Goal: Transaction & Acquisition: Purchase product/service

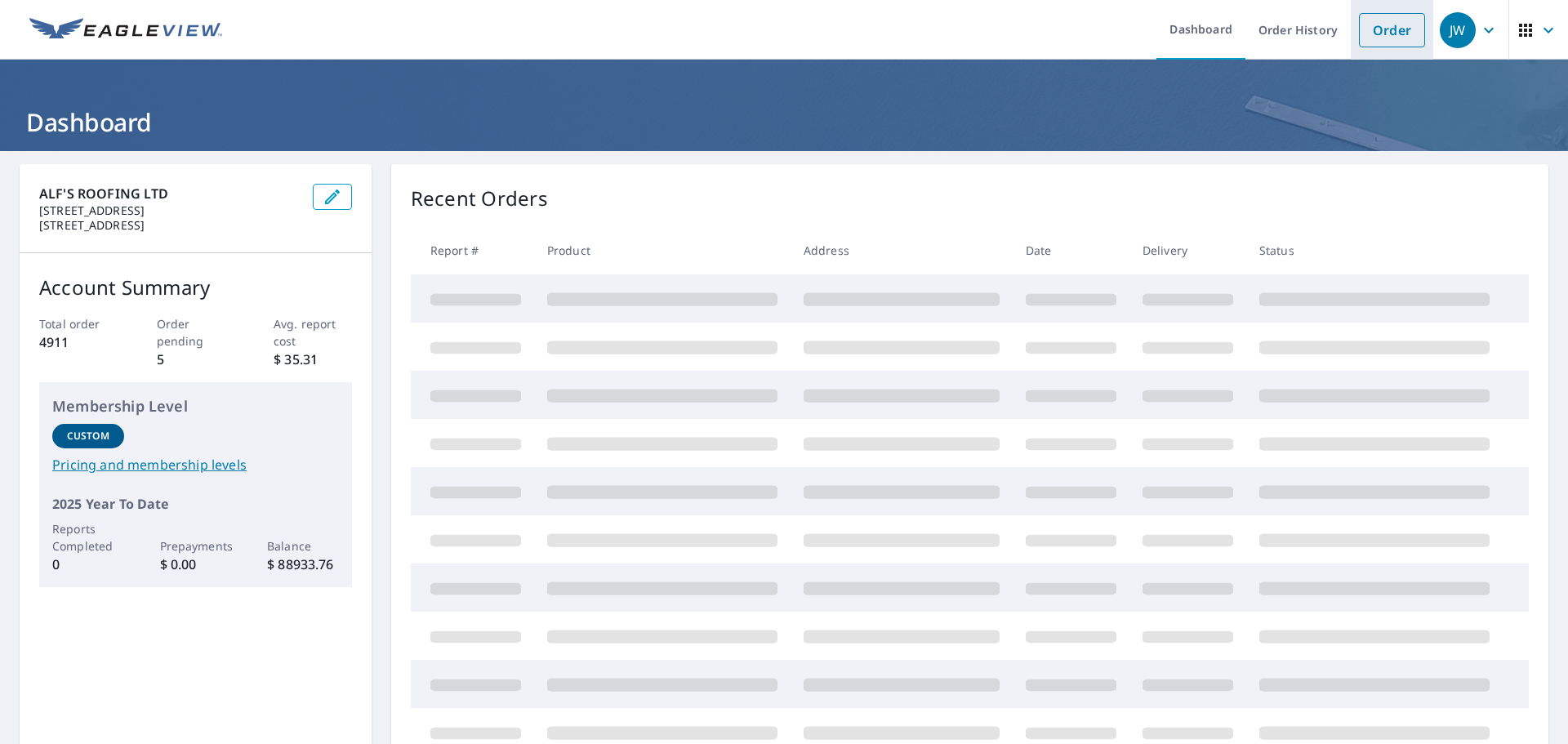
click at [1385, 27] on link "Order" at bounding box center [1391, 31] width 66 height 34
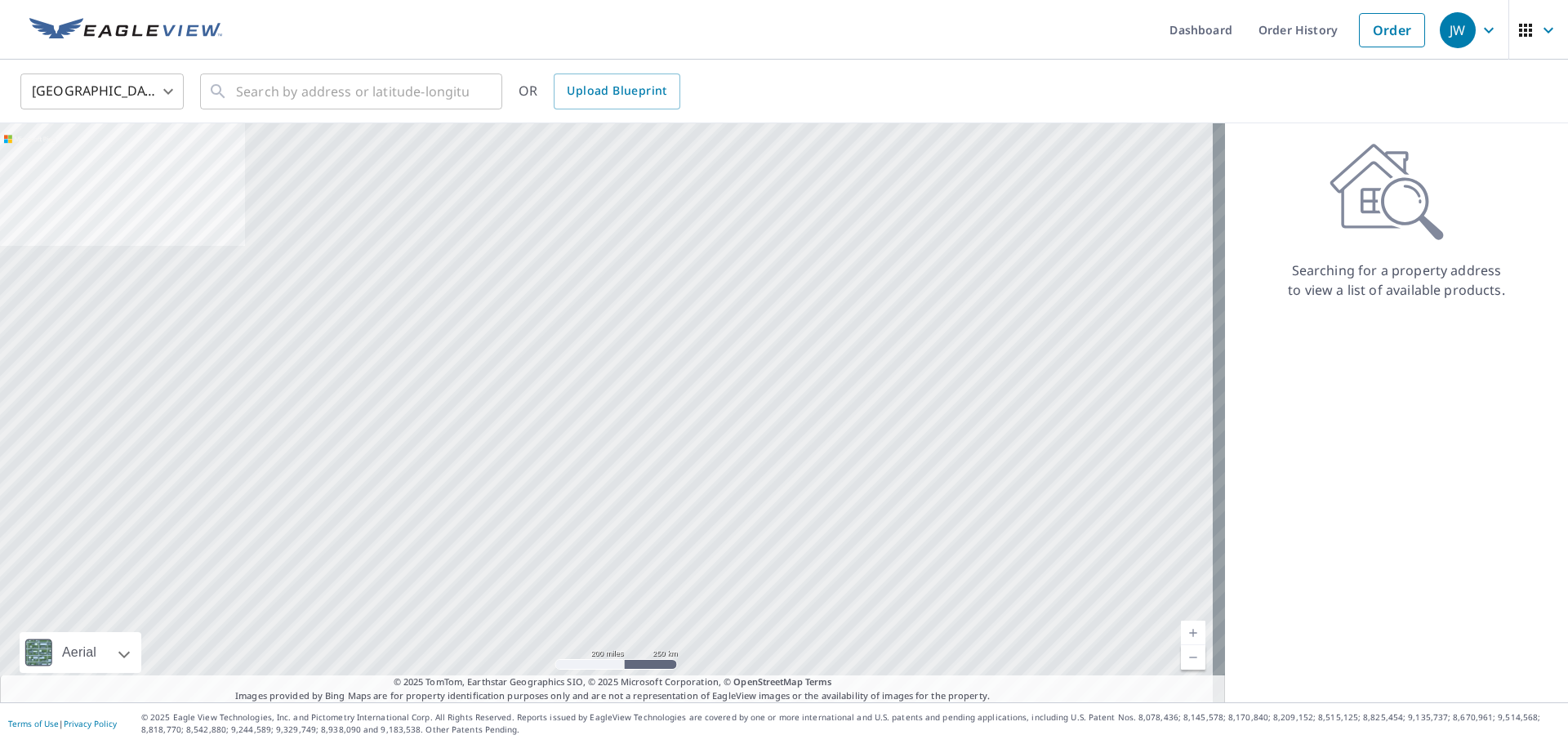
click at [104, 90] on body "JW JW Dashboard Order History Order JW United States US ​ ​ OR Upload Blueprint…" at bounding box center [784, 372] width 1568 height 744
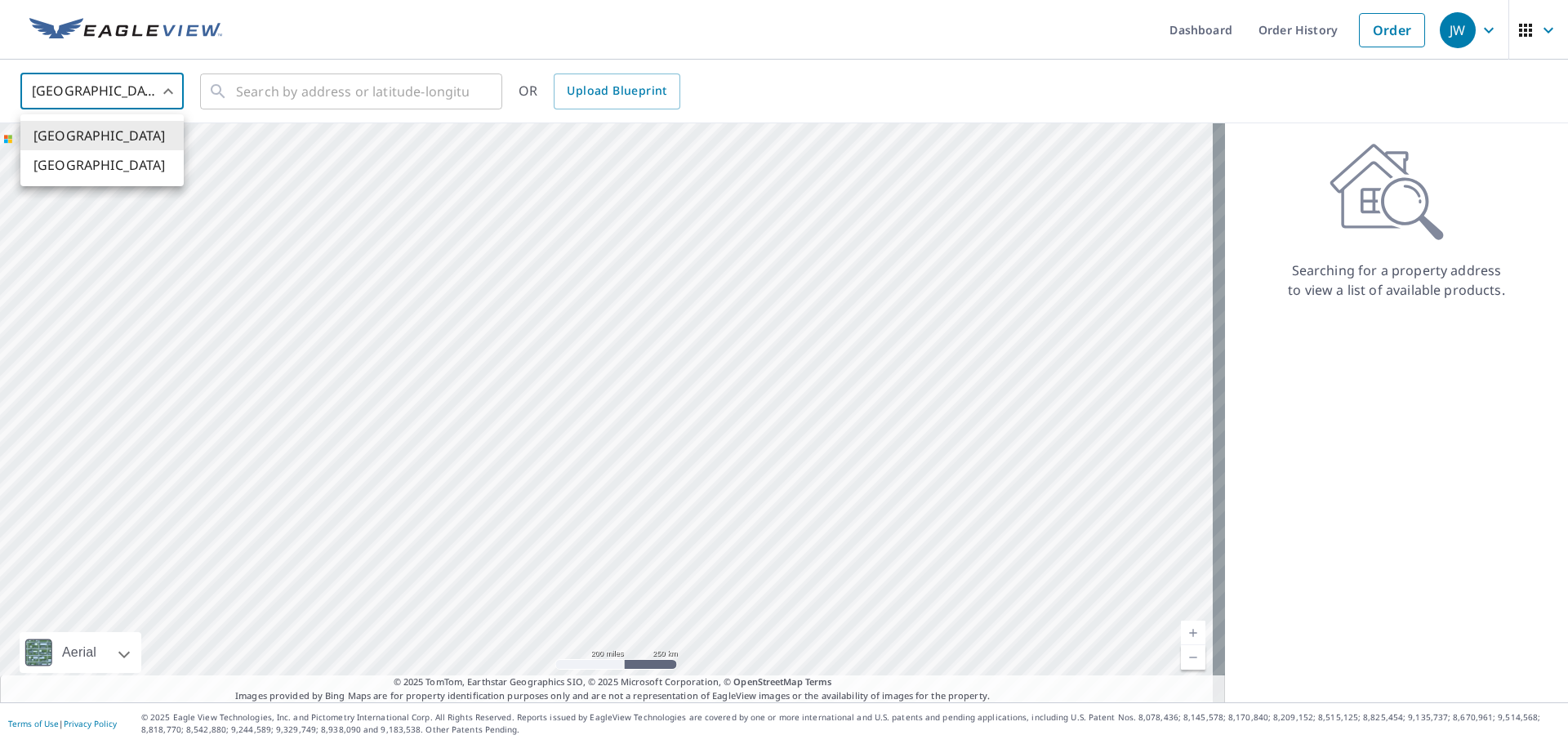
click at [133, 158] on li "[GEOGRAPHIC_DATA]" at bounding box center [101, 164] width 163 height 30
type input "CA"
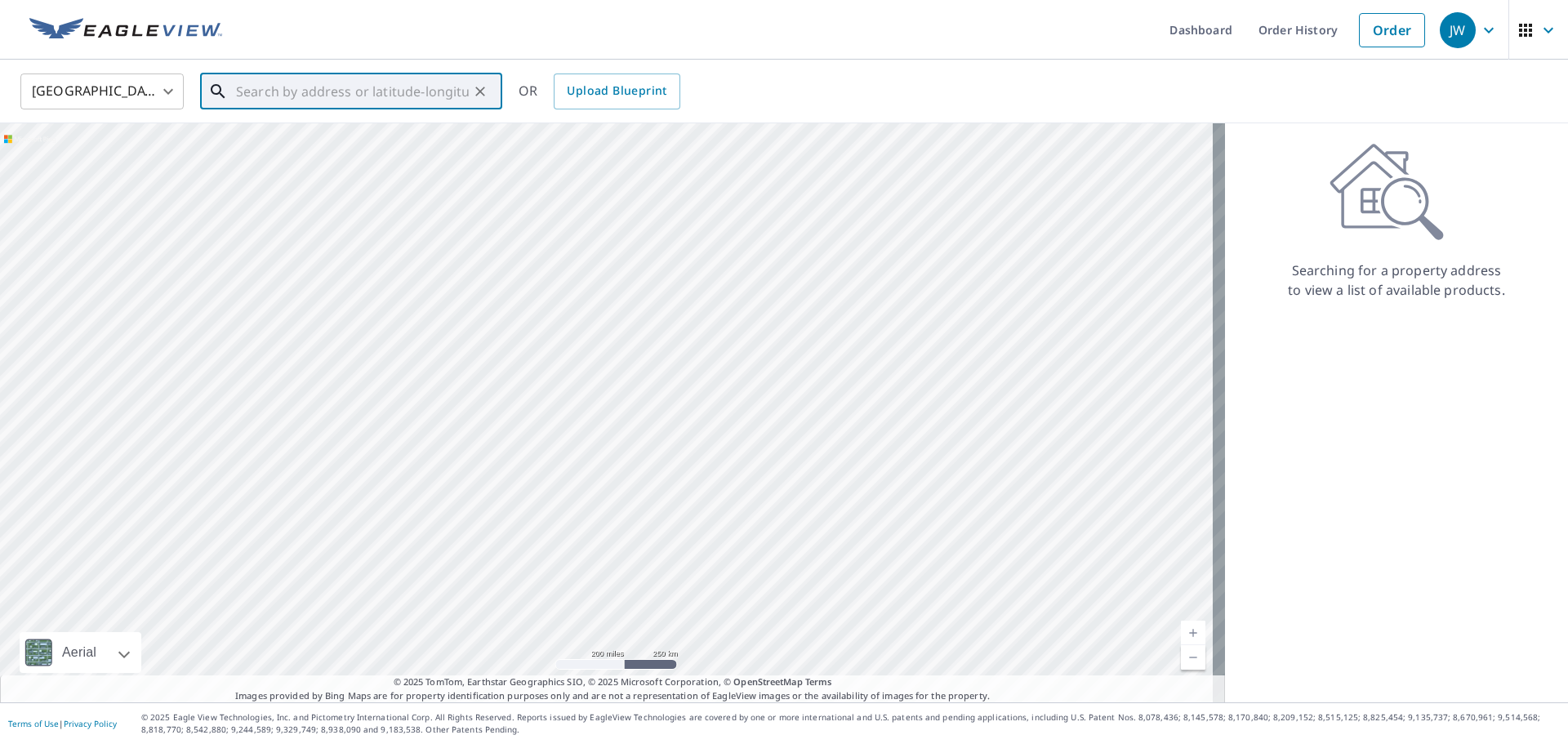
click at [298, 100] on input "text" at bounding box center [352, 92] width 233 height 46
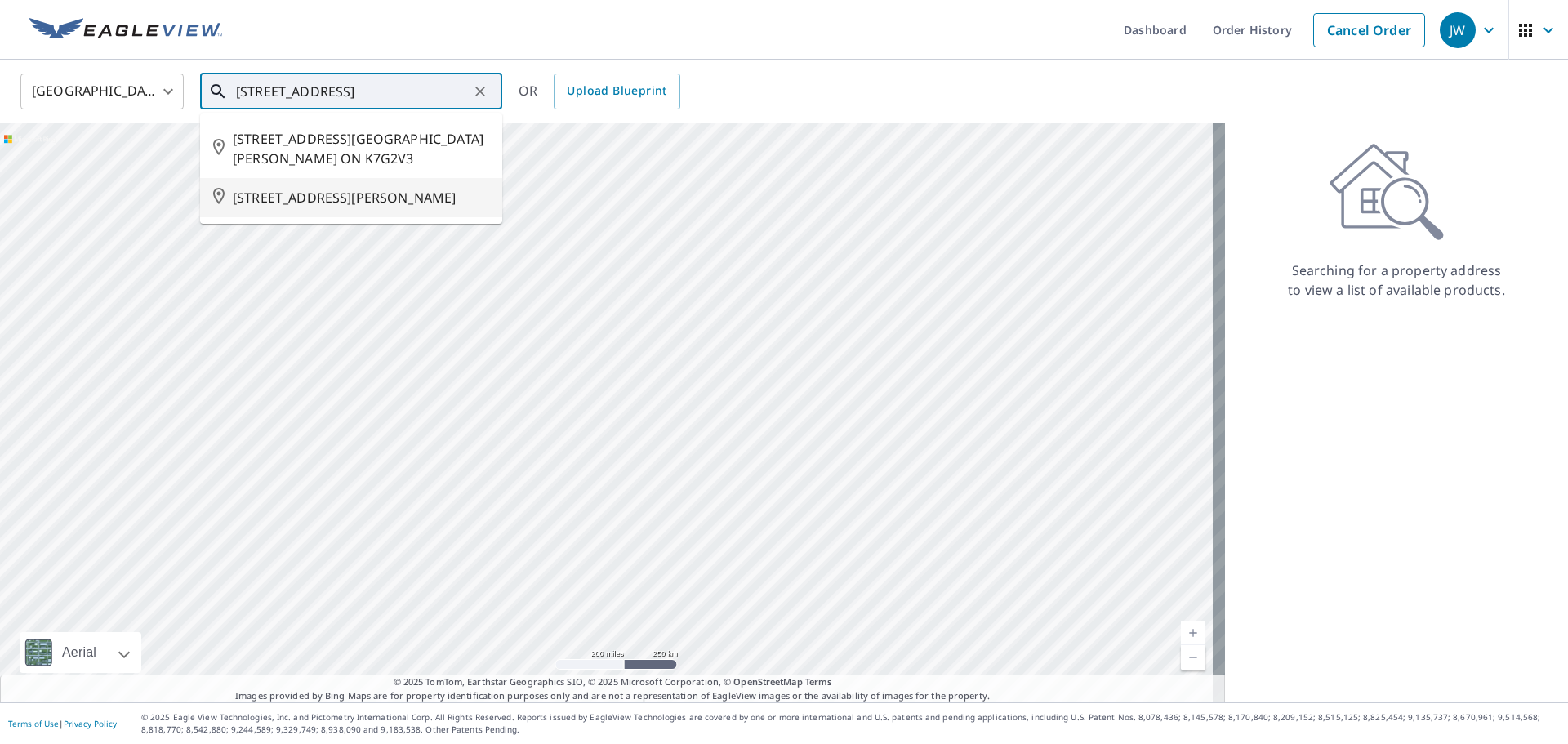
click at [375, 201] on span "[STREET_ADDRESS][PERSON_NAME]" at bounding box center [361, 197] width 257 height 20
type input "[STREET_ADDRESS][PERSON_NAME]"
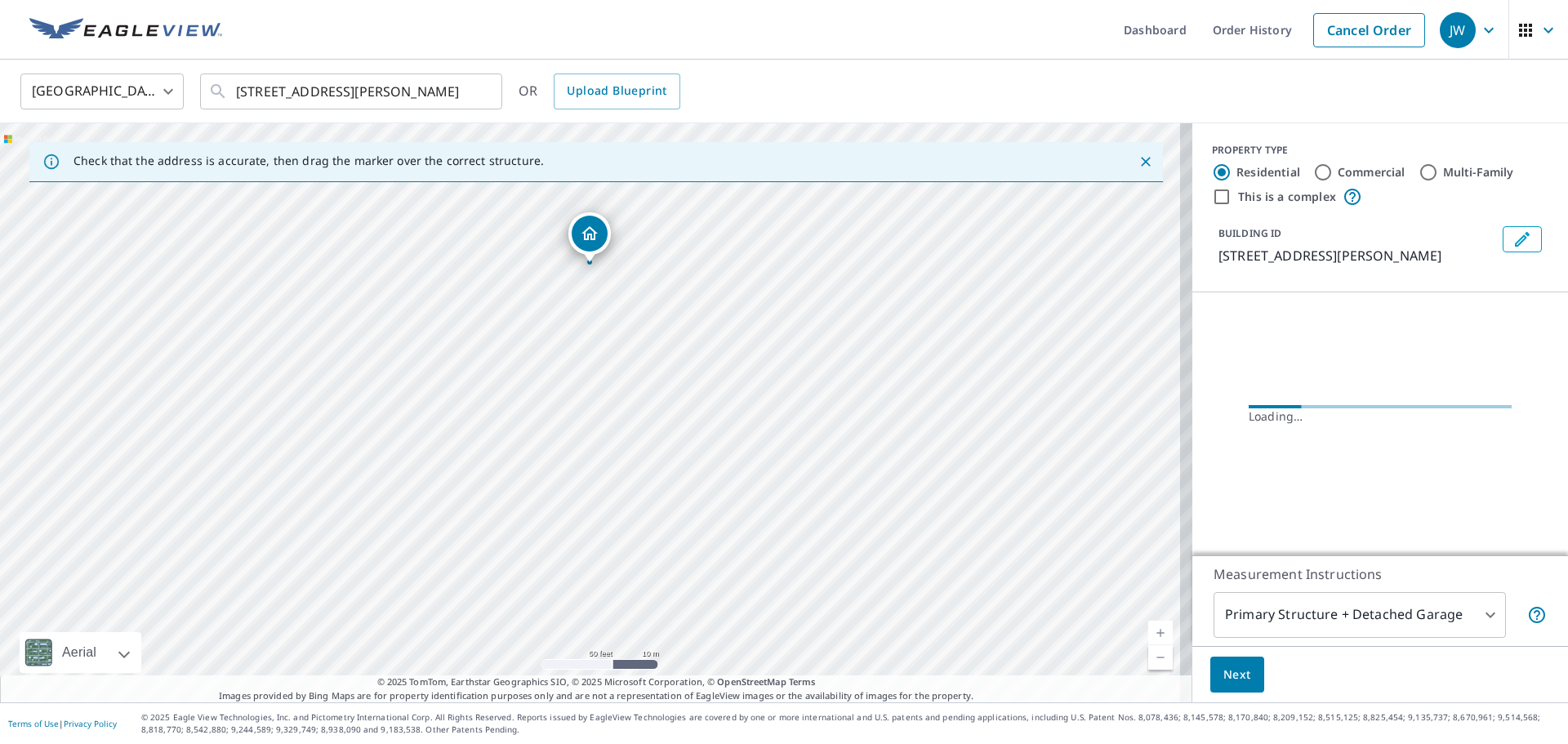
drag, startPoint x: 612, startPoint y: 263, endPoint x: 580, endPoint y: 248, distance: 35.3
click at [1349, 597] on body "JW JW Dashboard Order History Cancel Order JW Canada CA ​ [STREET_ADDRESS][PERS…" at bounding box center [784, 372] width 1568 height 744
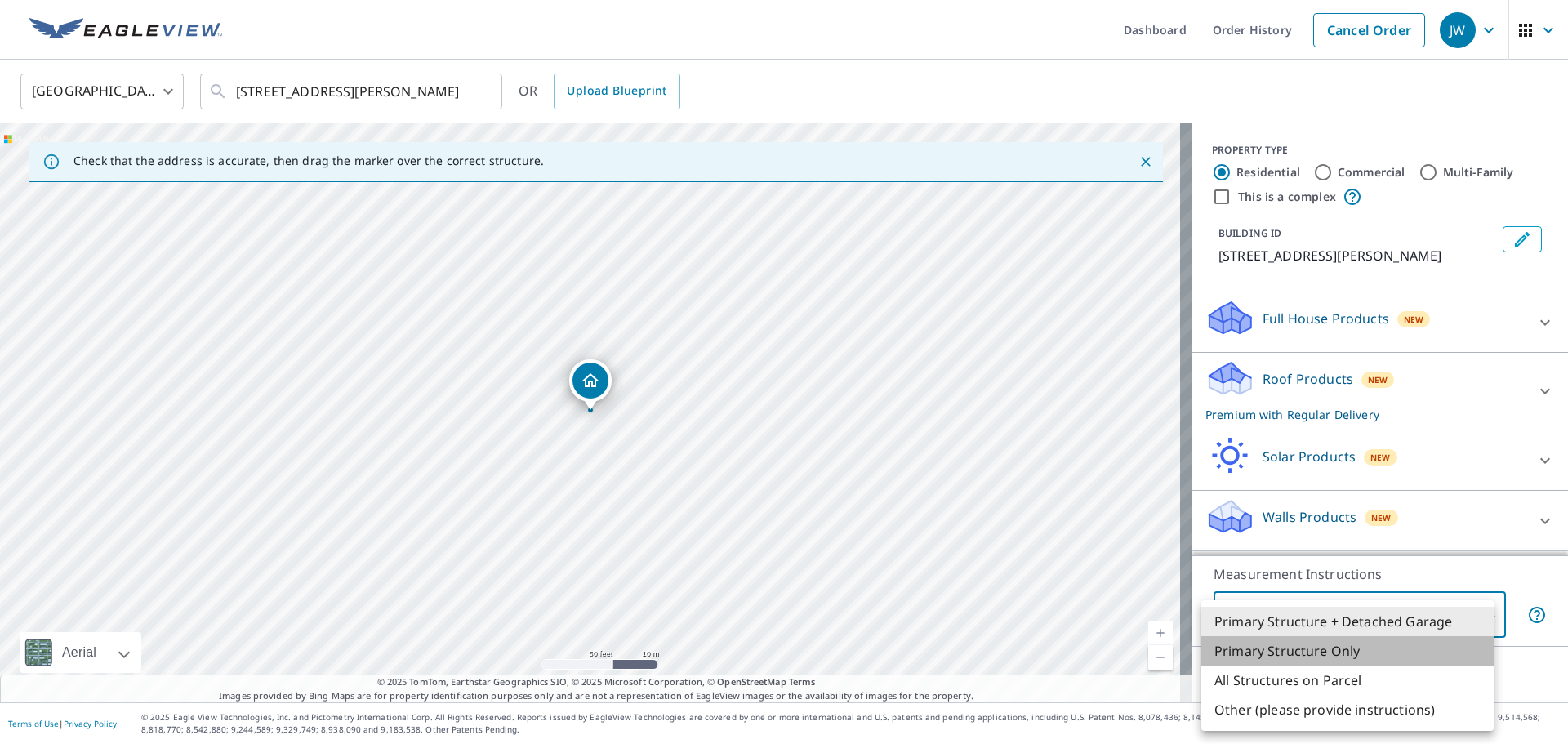
click at [1337, 660] on li "Primary Structure Only" at bounding box center [1348, 651] width 292 height 30
type input "2"
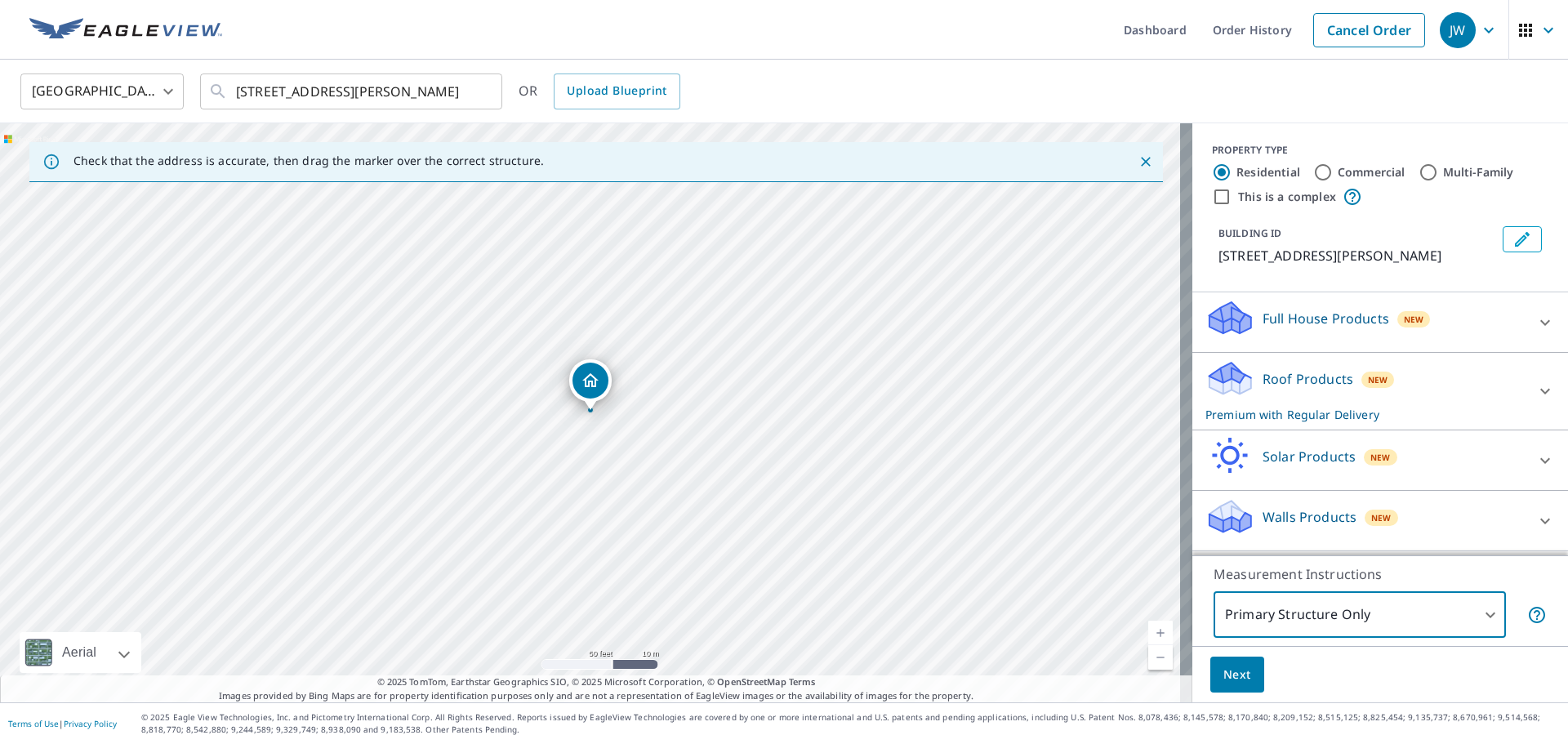
click at [1223, 680] on span "Next" at bounding box center [1237, 674] width 28 height 20
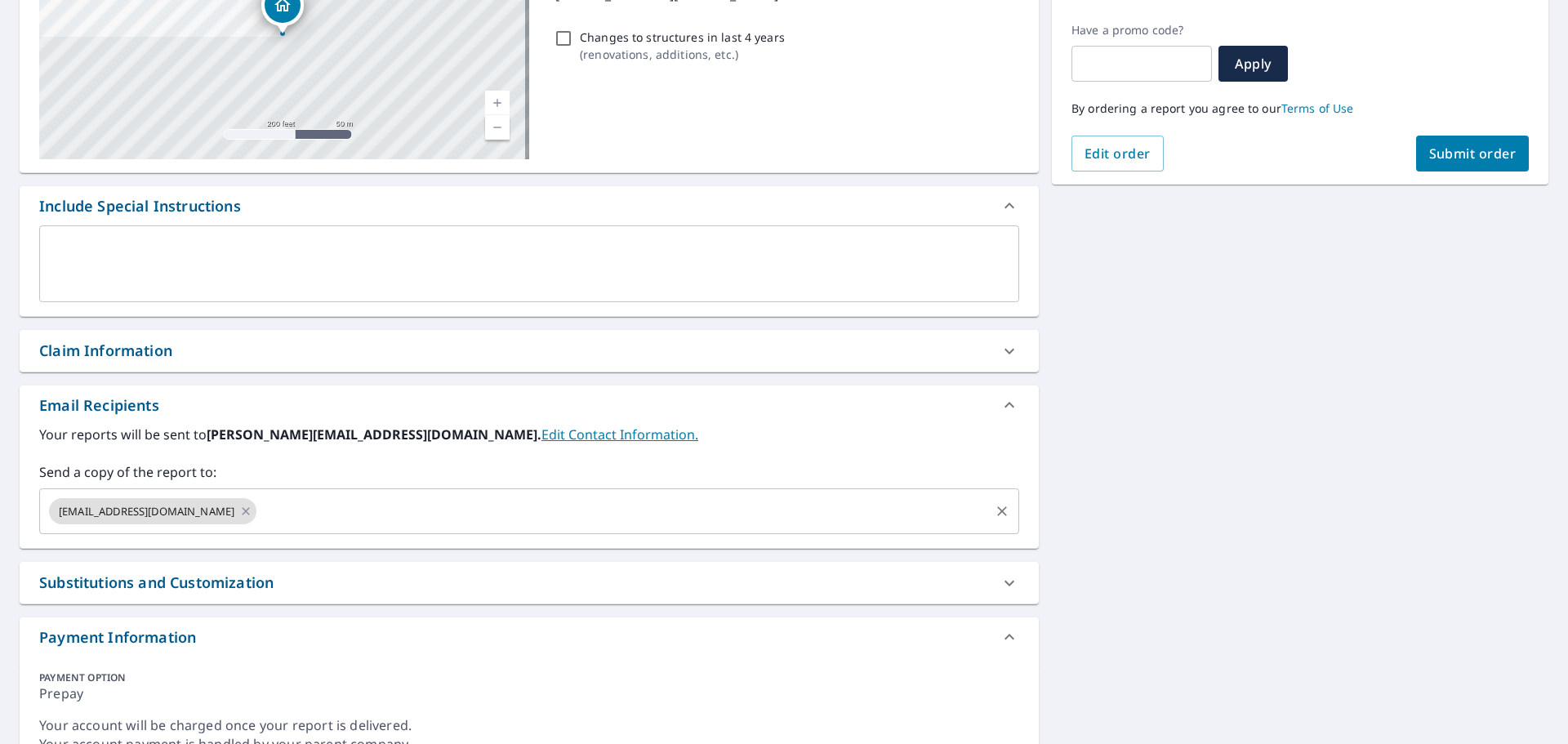
scroll to position [326, 0]
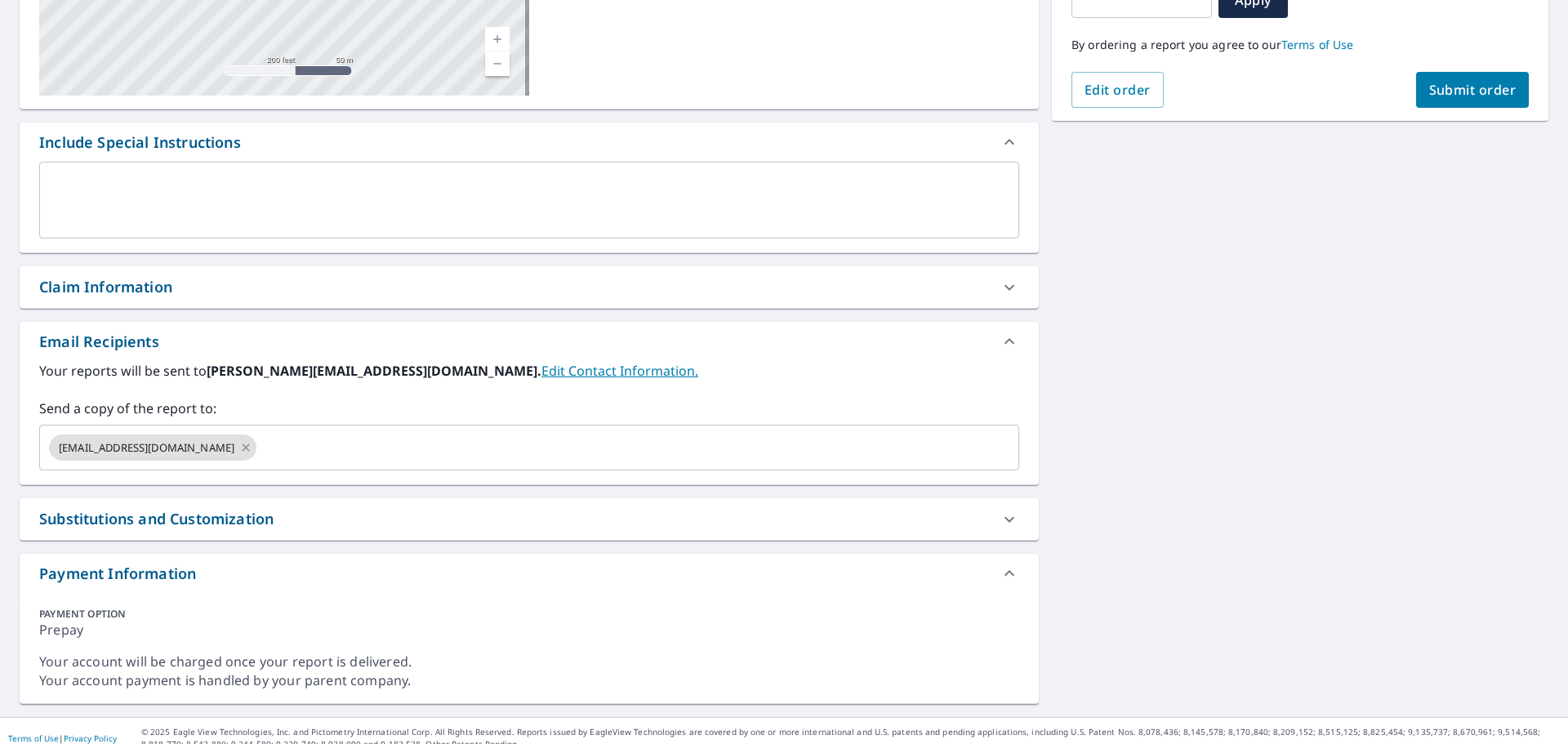
click at [116, 286] on div "Claim Information" at bounding box center [105, 286] width 133 height 22
checkbox input "true"
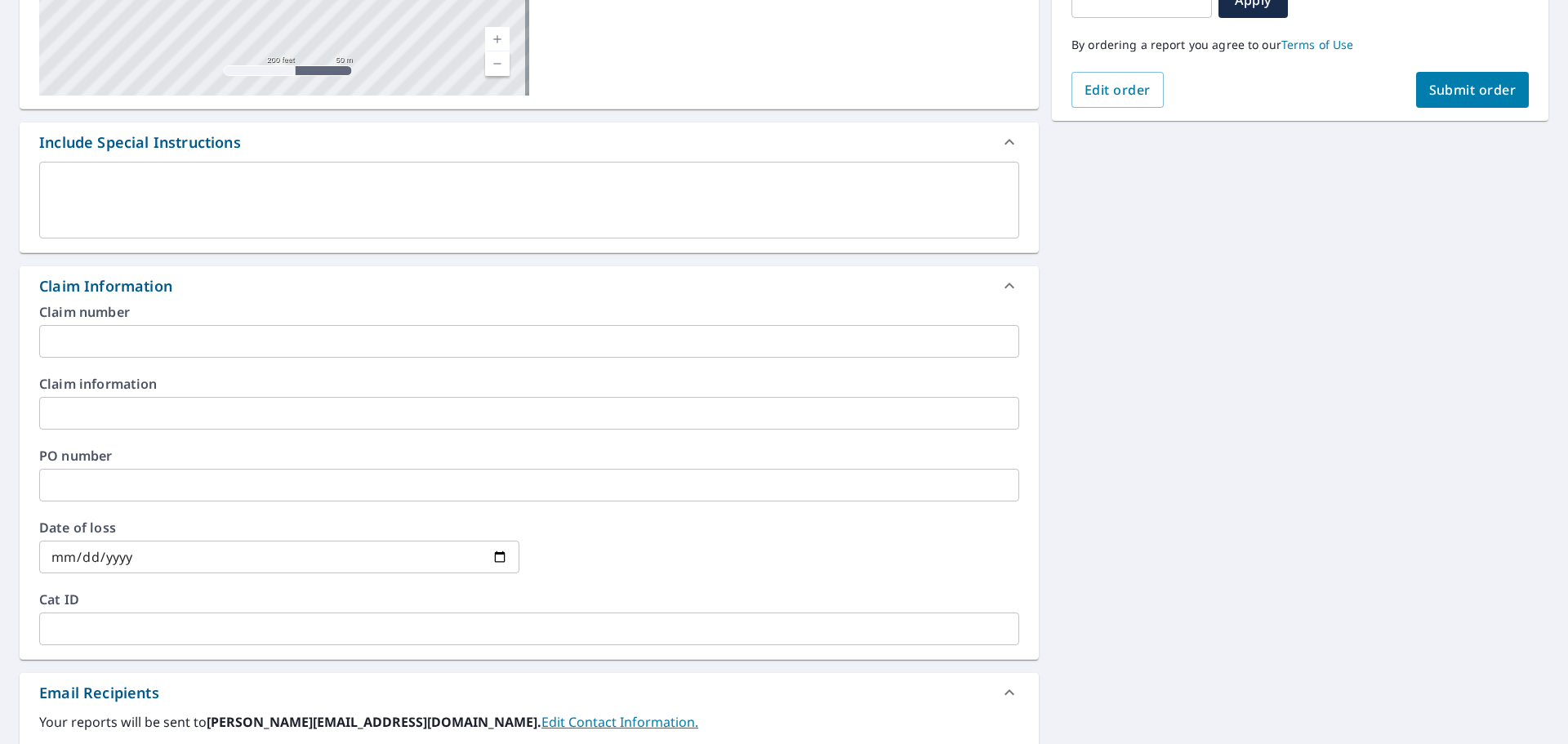
click at [92, 332] on input "text" at bounding box center [529, 341] width 980 height 32
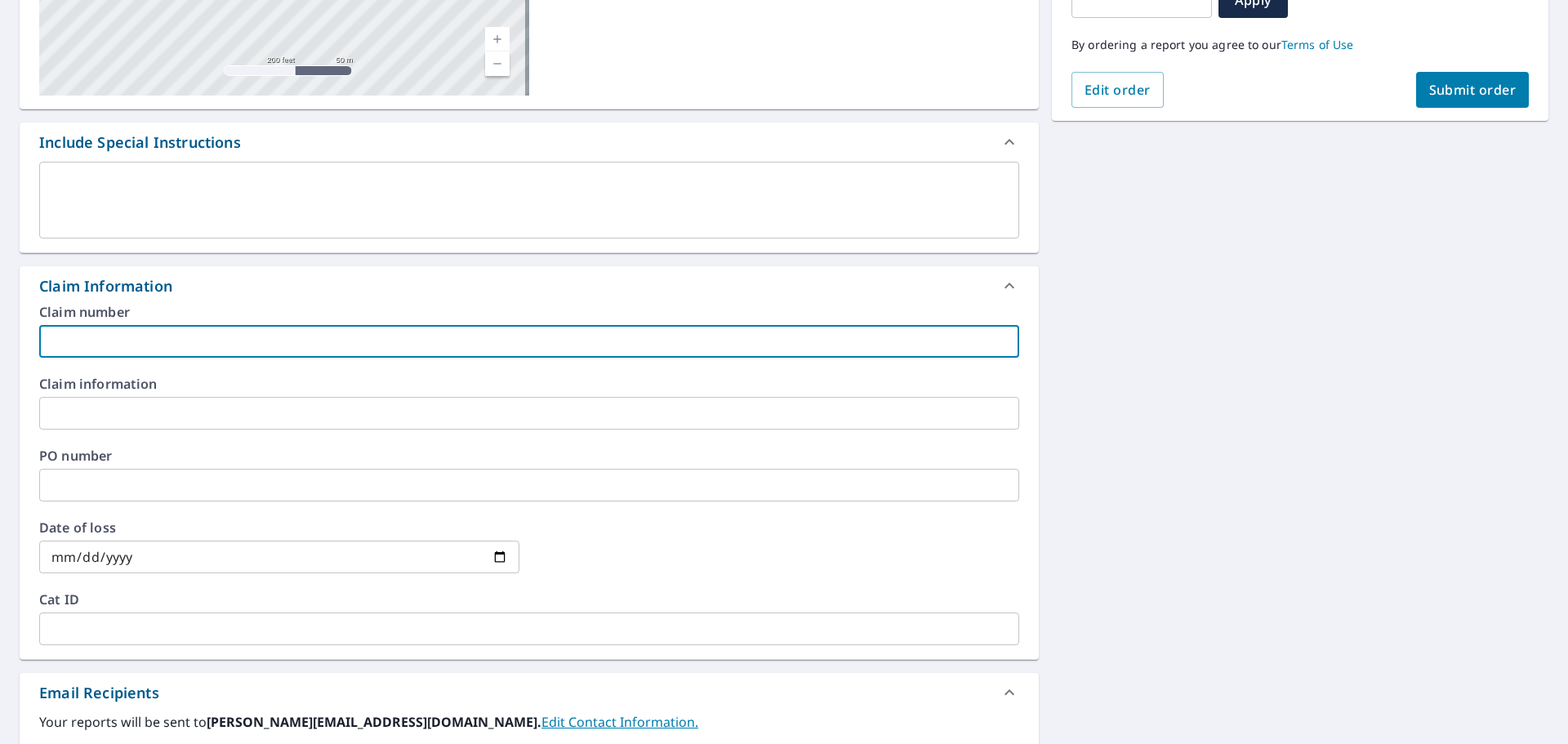
type input "2"
checkbox input "true"
type input "28"
checkbox input "true"
type input "282"
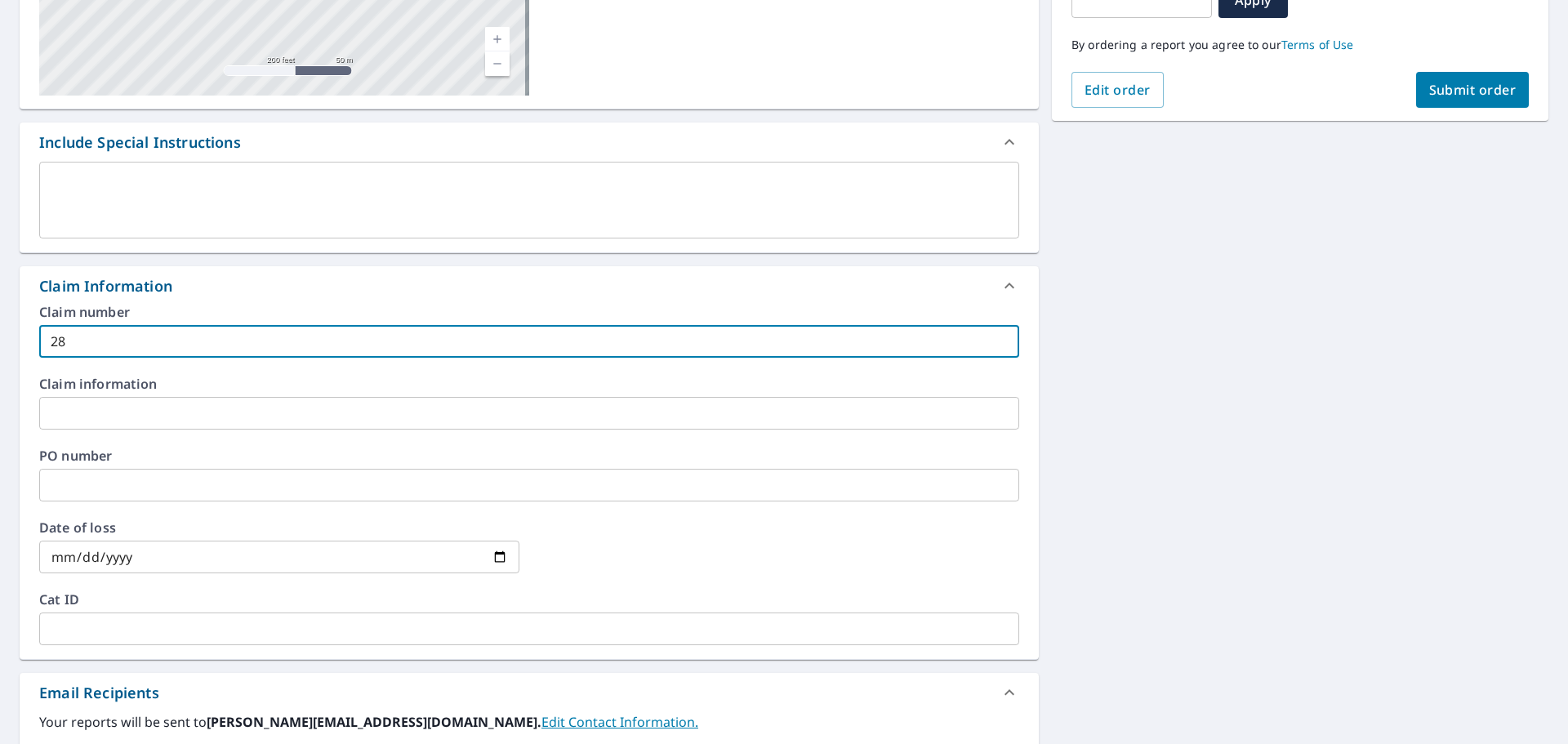
checkbox input "true"
type input "2827"
checkbox input "true"
type input "28279"
checkbox input "true"
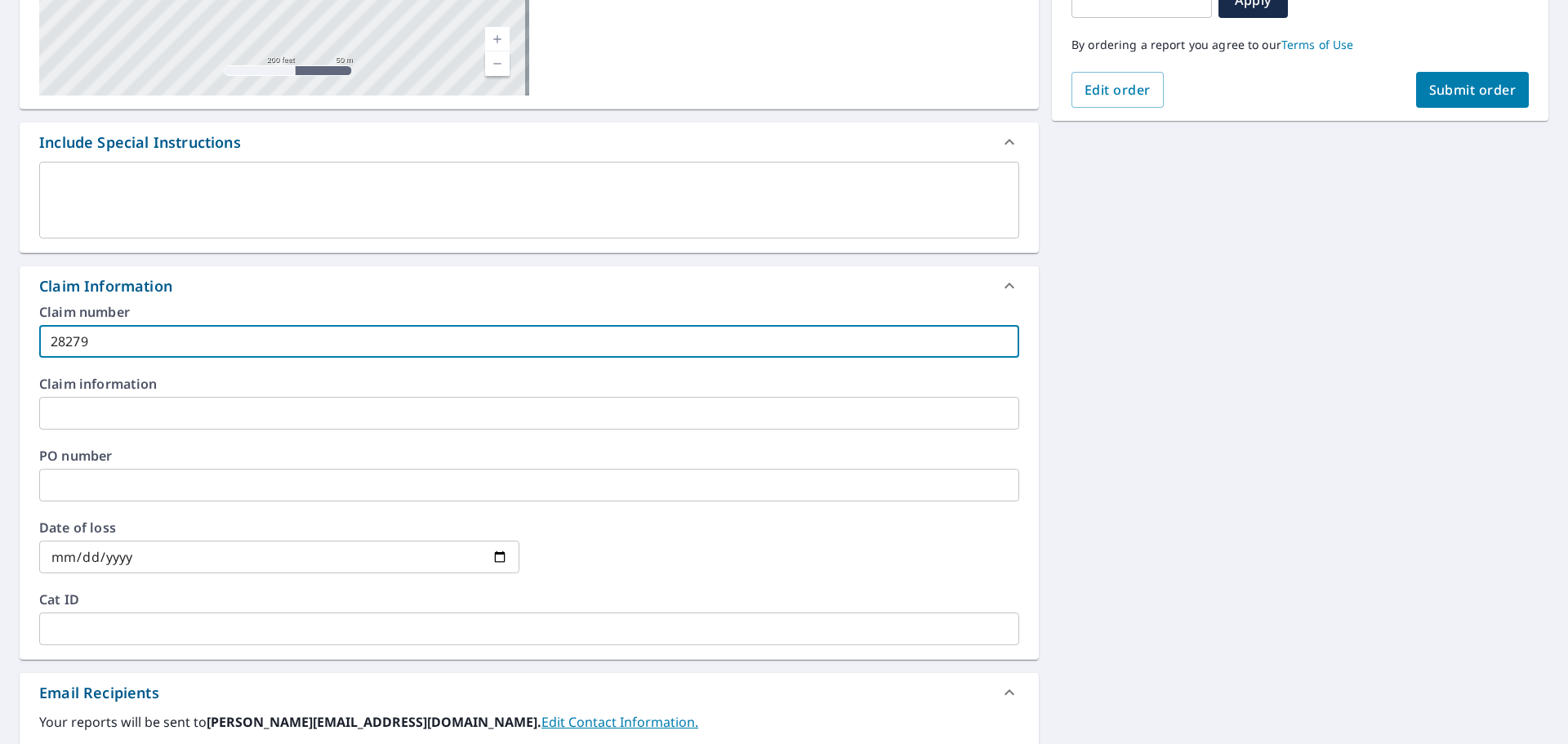
type input "28279"
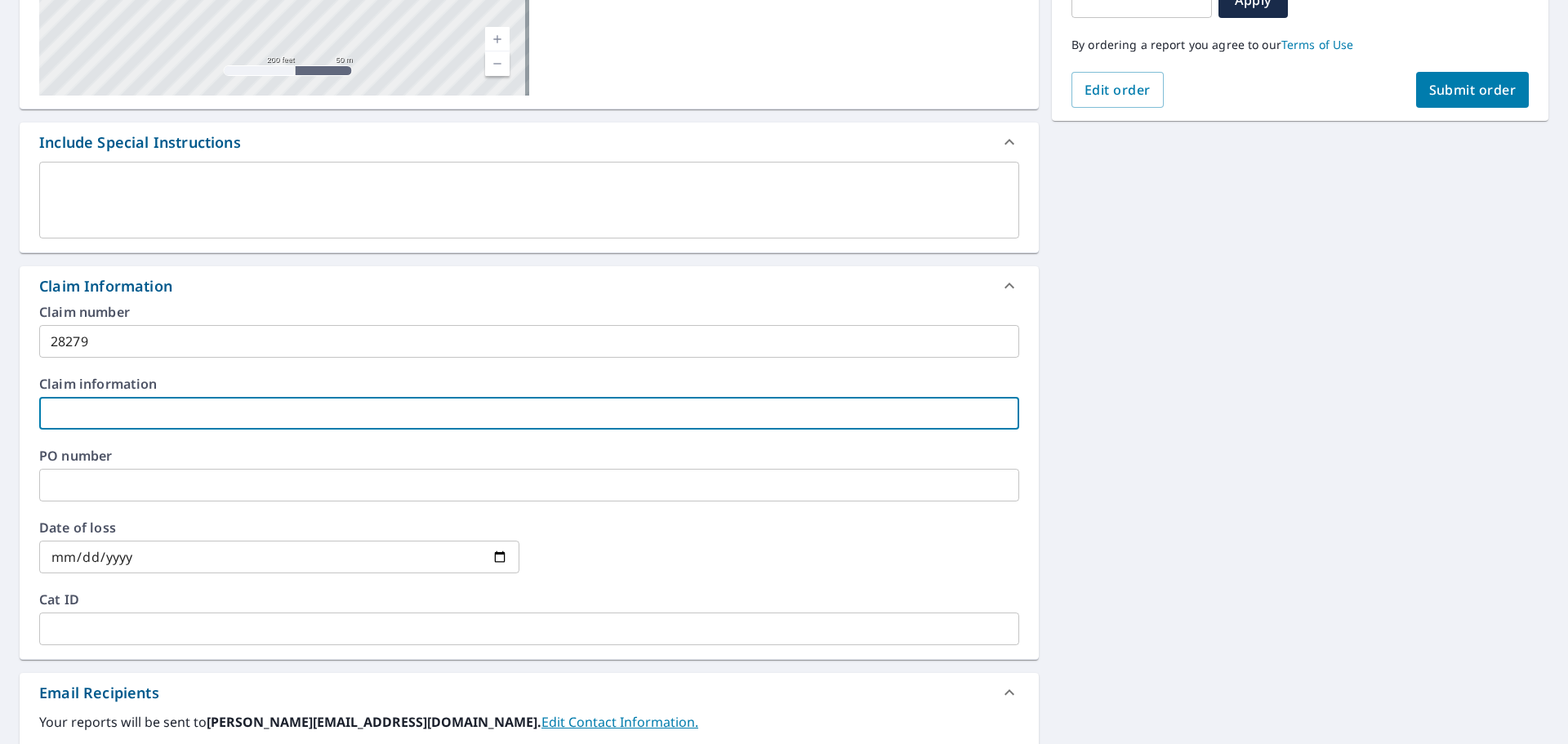
click at [96, 409] on input "text" at bounding box center [529, 413] width 980 height 32
type input "m"
checkbox input "true"
type input "mi"
checkbox input "true"
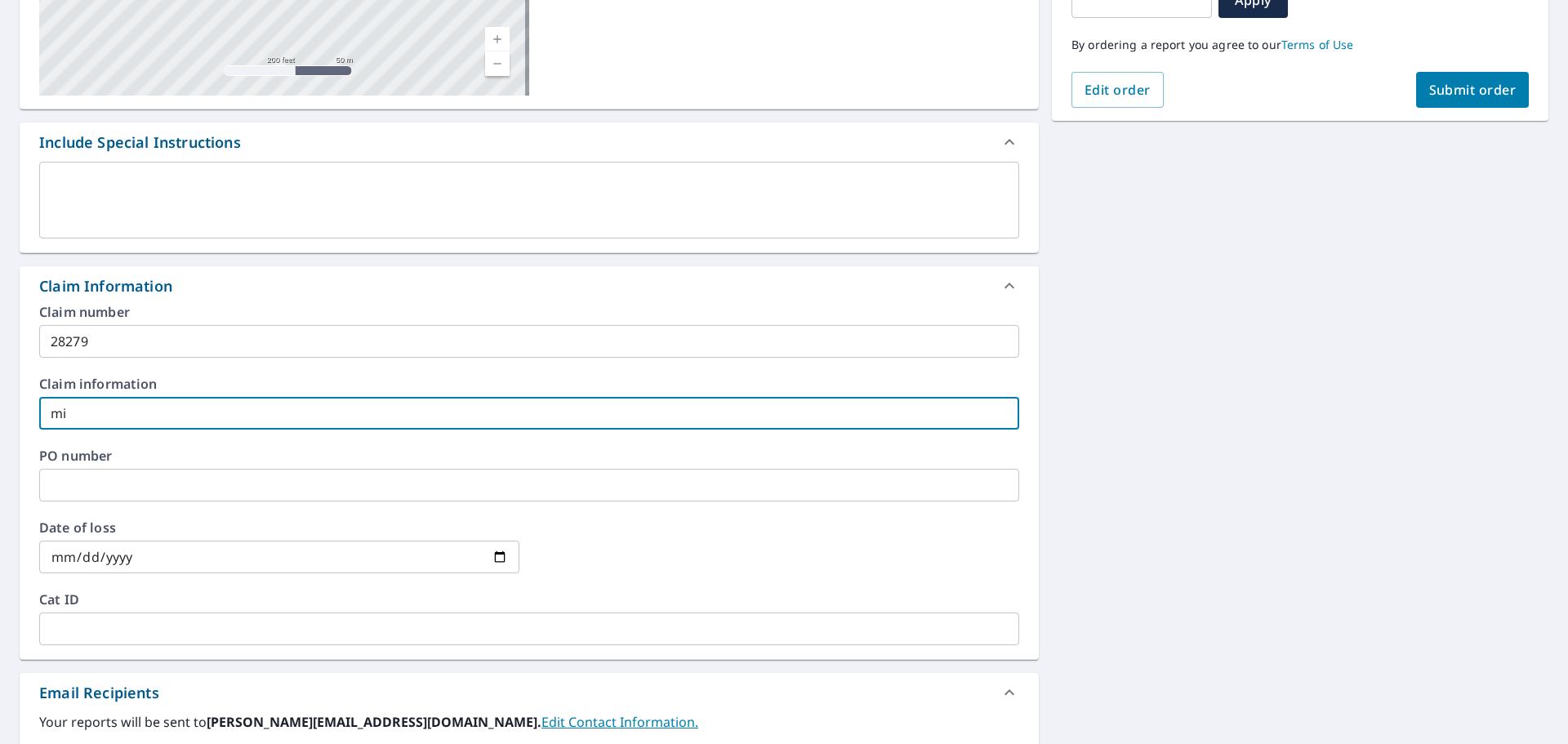
type input "mil"
checkbox input "true"
type input "mill"
checkbox input "true"
type input "mille"
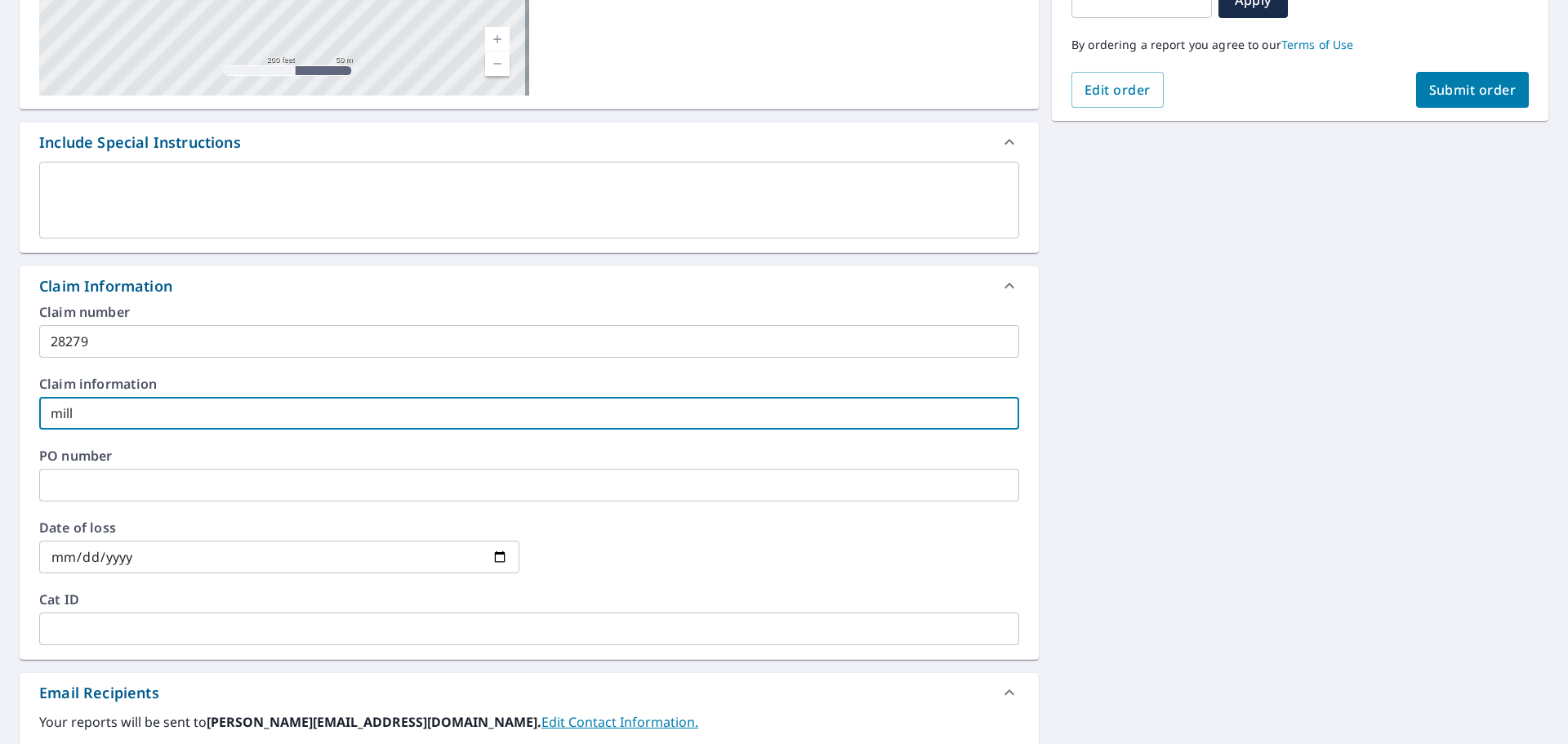
checkbox input "true"
type input "[PERSON_NAME]"
checkbox input "true"
type input "[PERSON_NAME]"
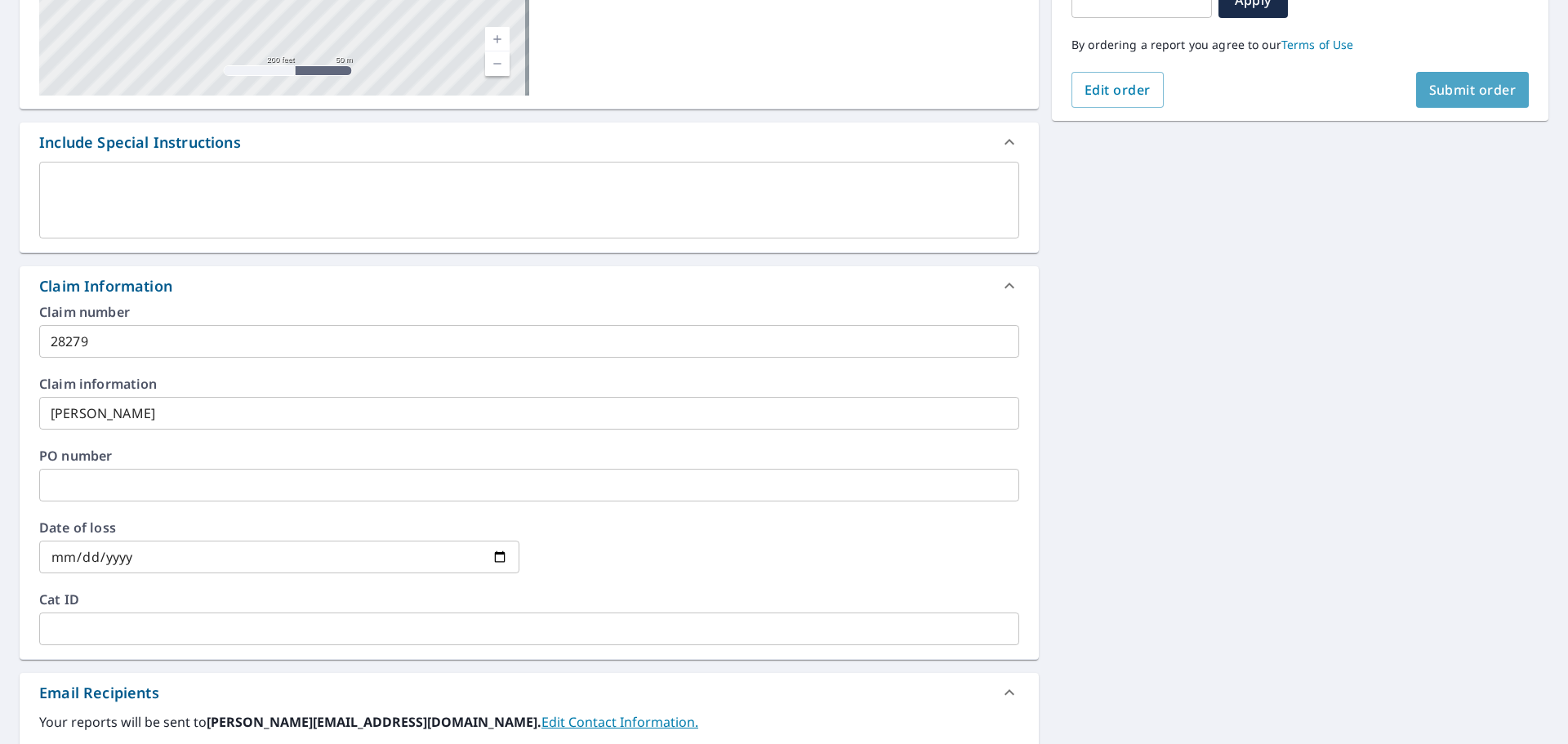
click at [1431, 84] on span "Submit order" at bounding box center [1474, 90] width 88 height 18
checkbox input "true"
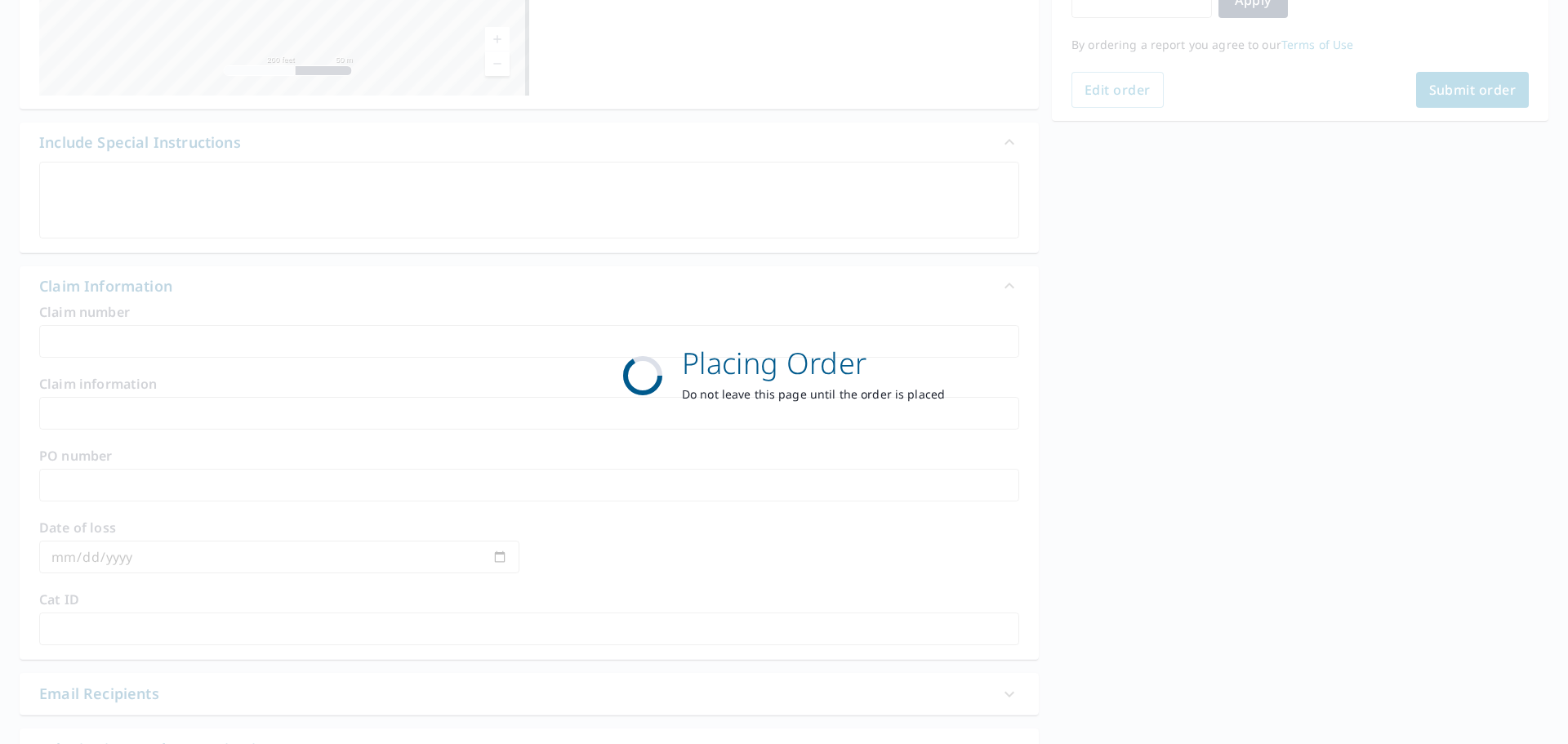
scroll to position [217, 0]
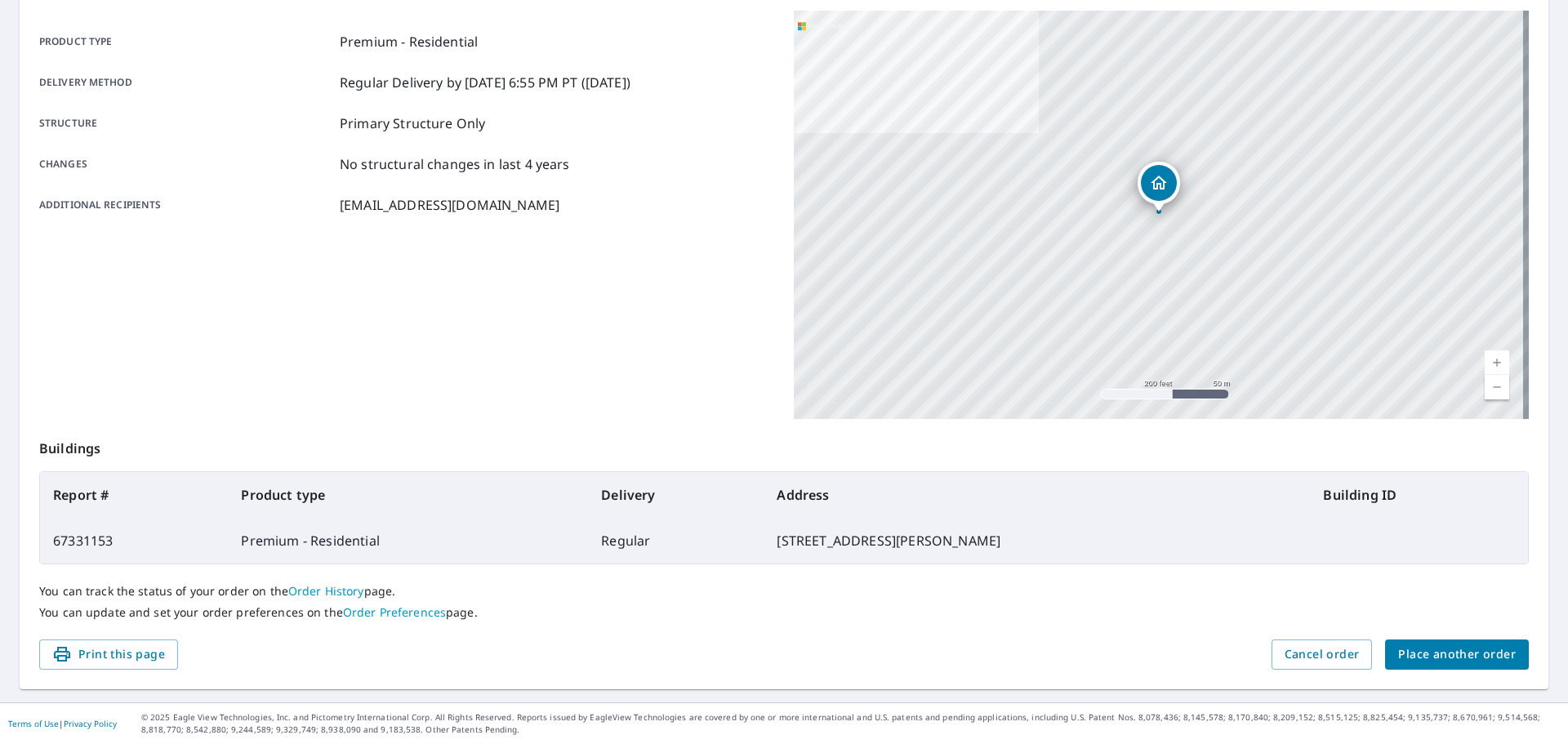
click at [1412, 645] on span "Place another order" at bounding box center [1456, 653] width 117 height 20
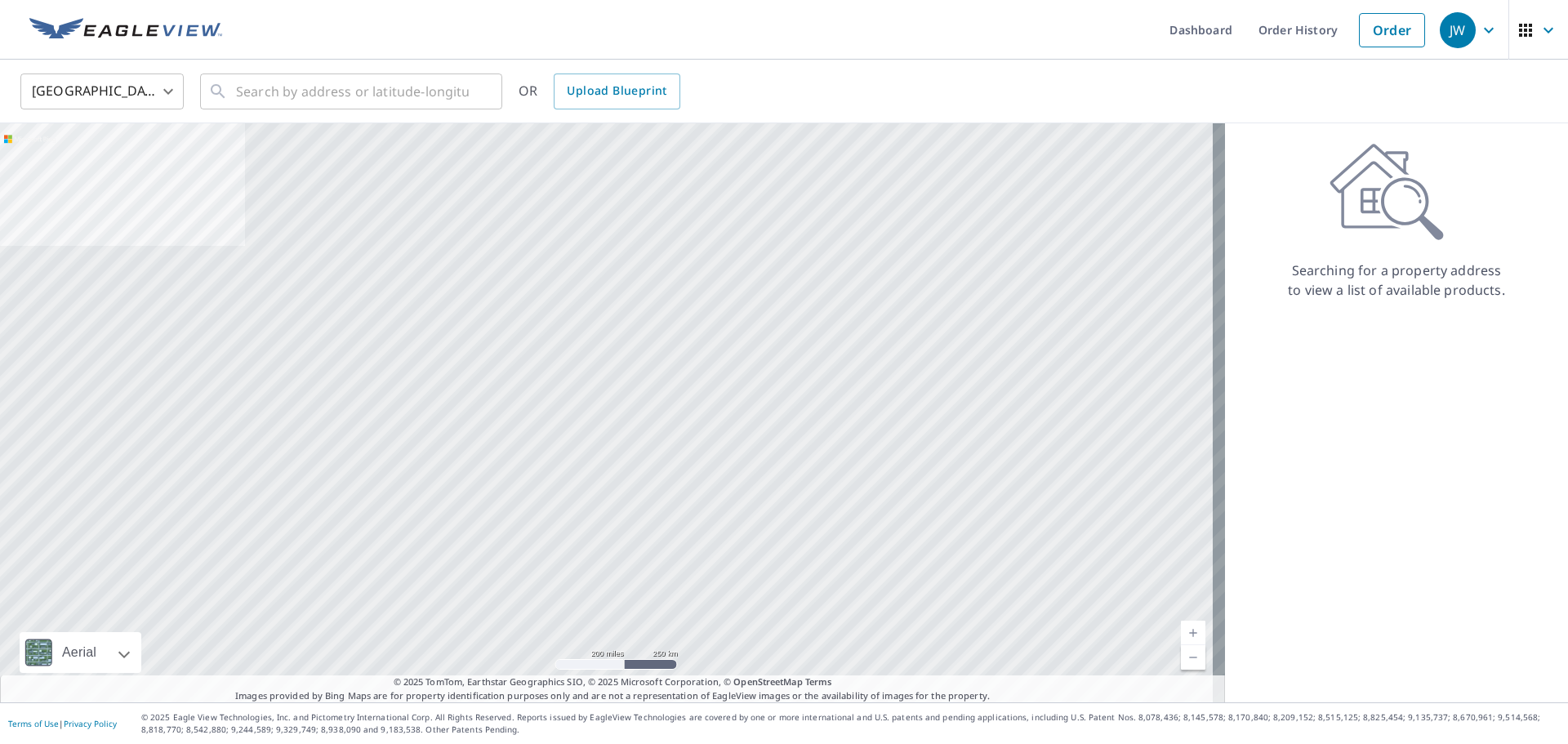
click at [156, 99] on body "JW JW Dashboard Order History Order JW United States US ​ ​ OR Upload Blueprint…" at bounding box center [784, 372] width 1568 height 744
click at [156, 168] on li "[GEOGRAPHIC_DATA]" at bounding box center [101, 164] width 163 height 30
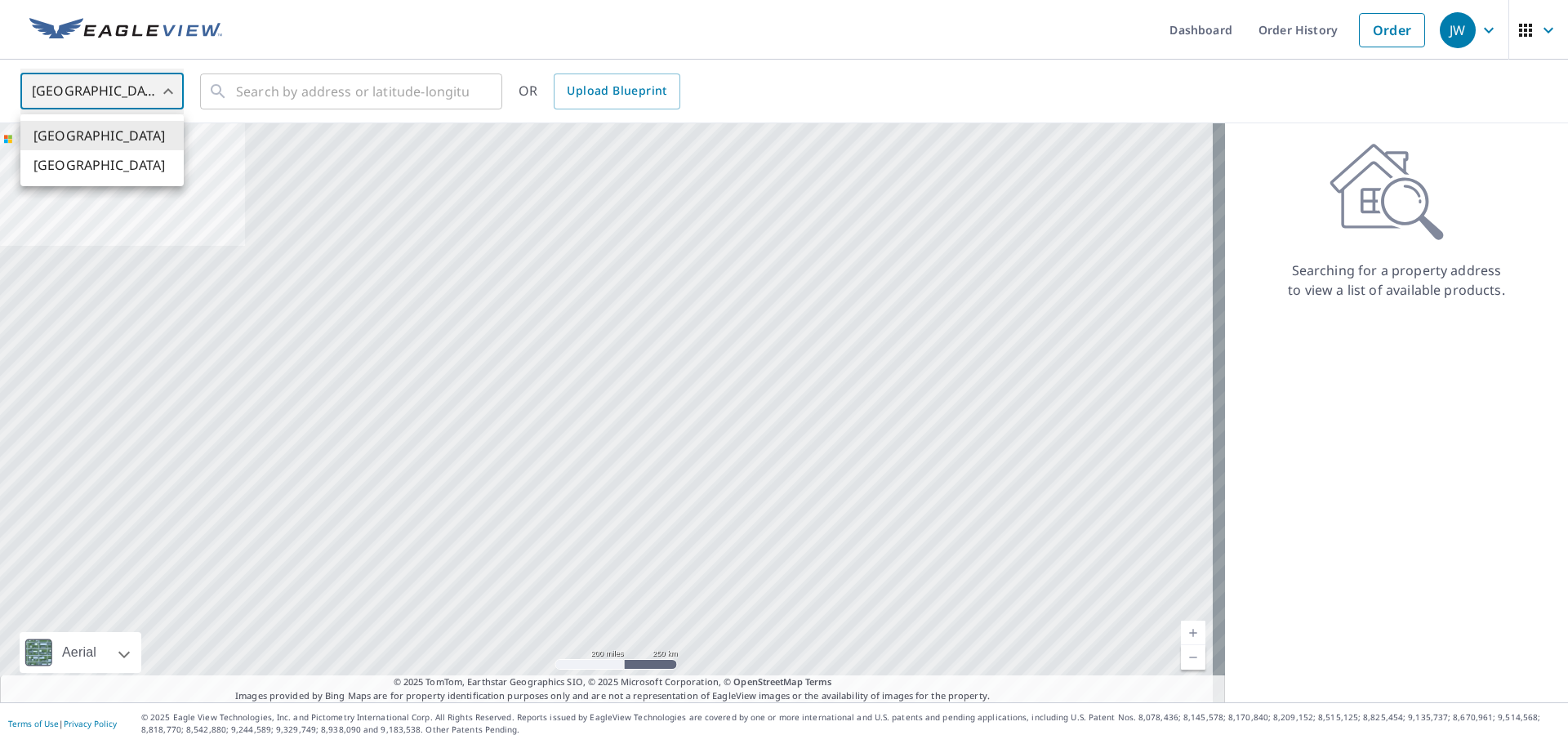
type input "CA"
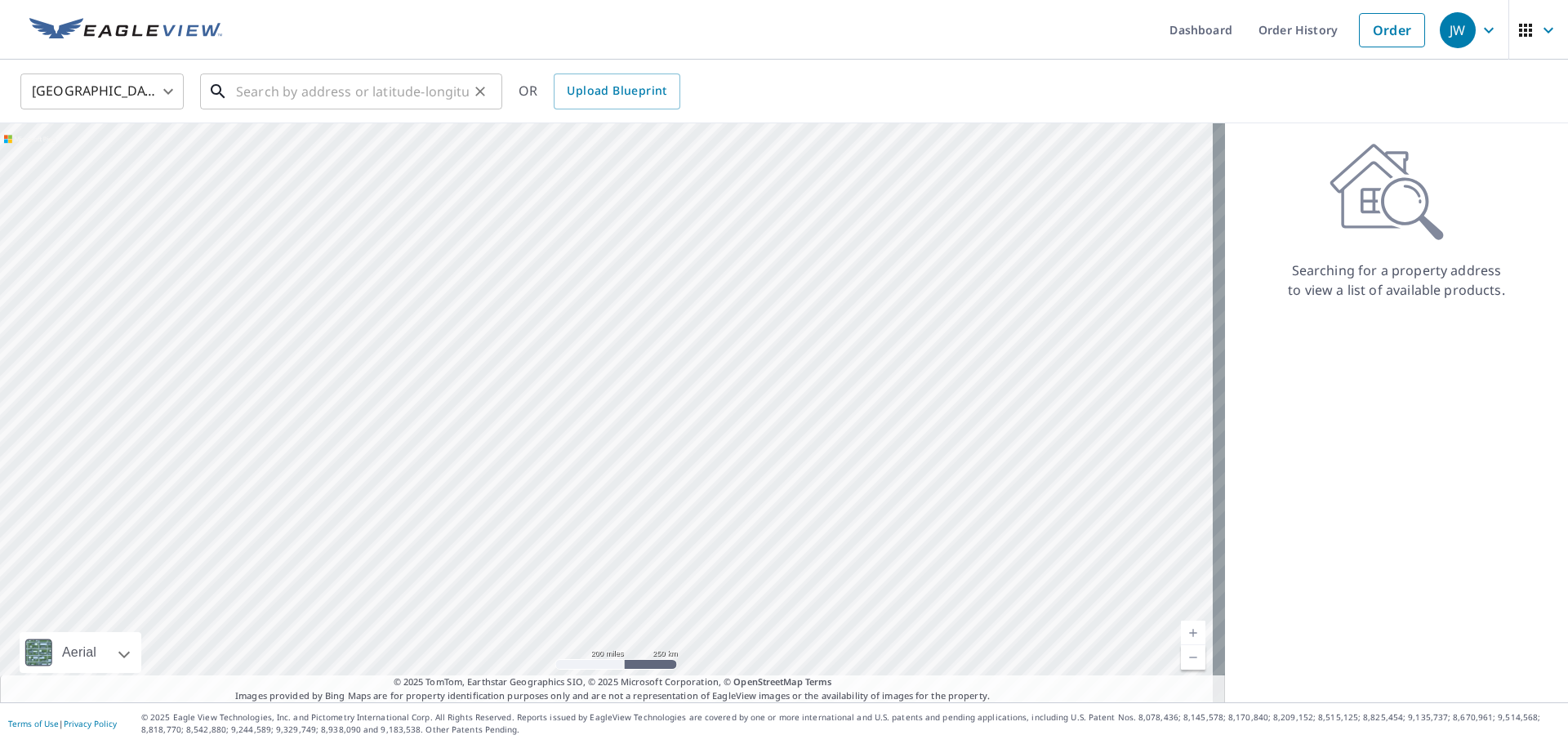
click at [259, 104] on input "text" at bounding box center [352, 92] width 233 height 46
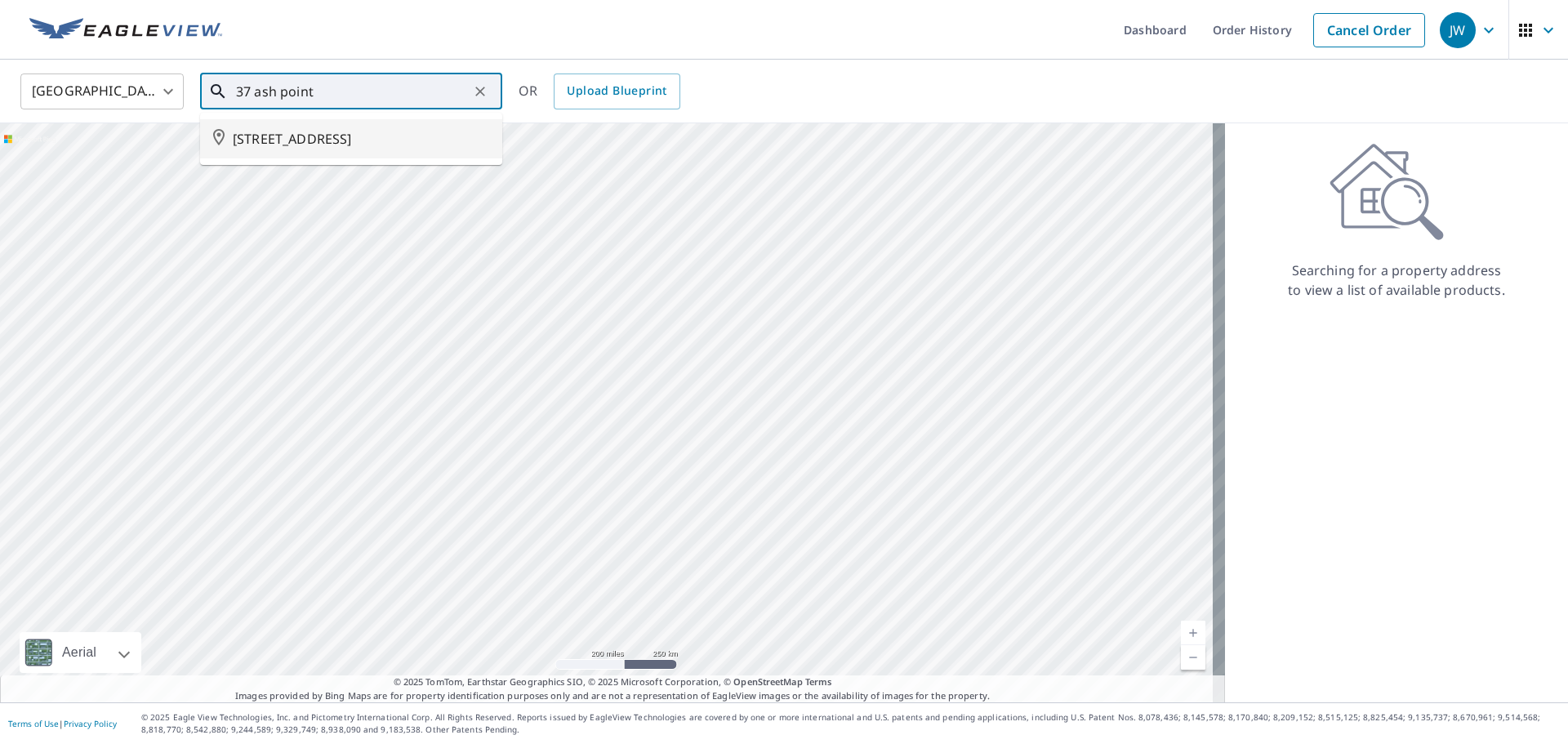
click at [310, 132] on span "[STREET_ADDRESS]" at bounding box center [361, 138] width 257 height 20
type input "[STREET_ADDRESS]"
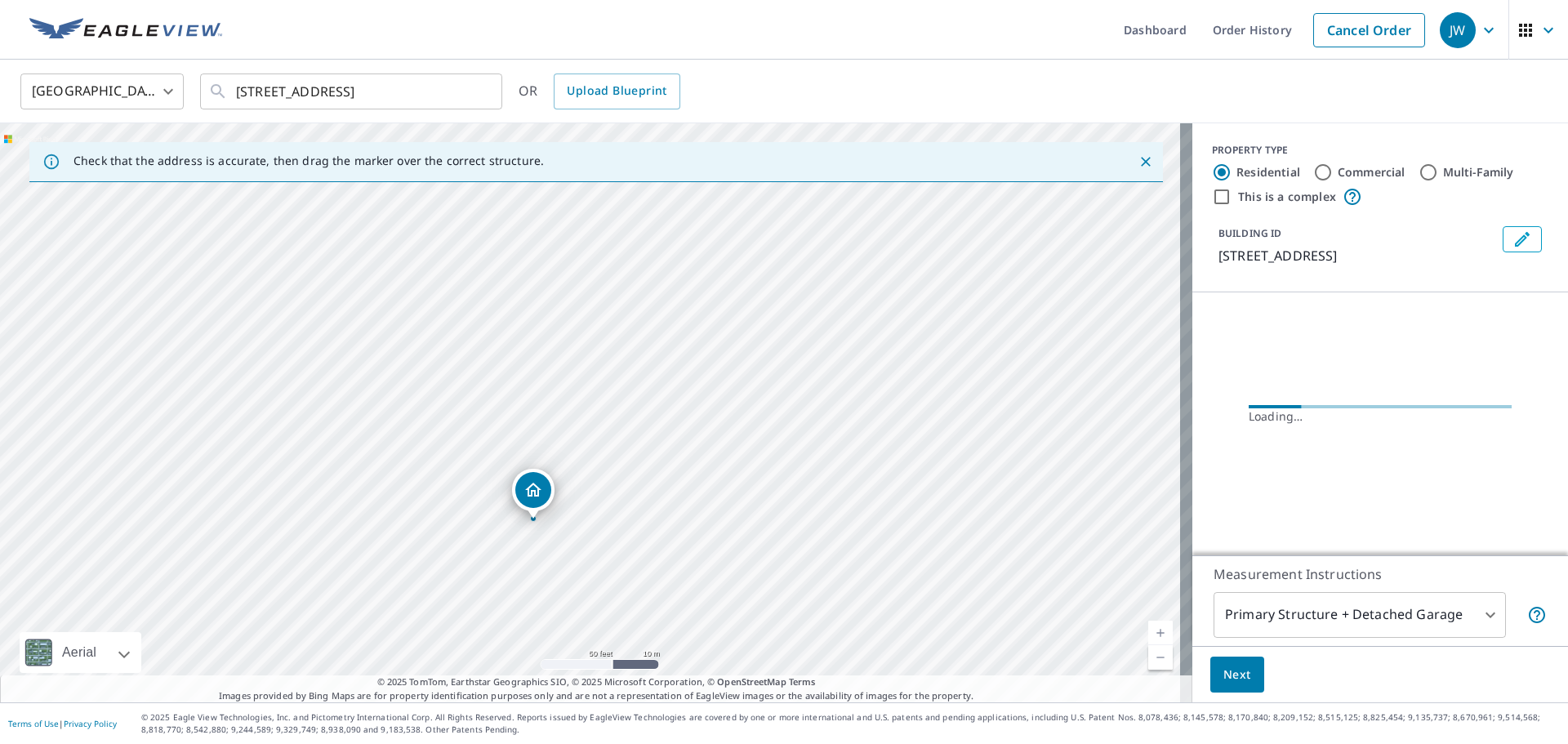
drag, startPoint x: 537, startPoint y: 470, endPoint x: 530, endPoint y: 505, distance: 35.7
click at [1254, 591] on body "JW JW Dashboard Order History Cancel Order JW Canada CA ​ 37 ASH PT [GEOGRAPHIC…" at bounding box center [784, 372] width 1568 height 744
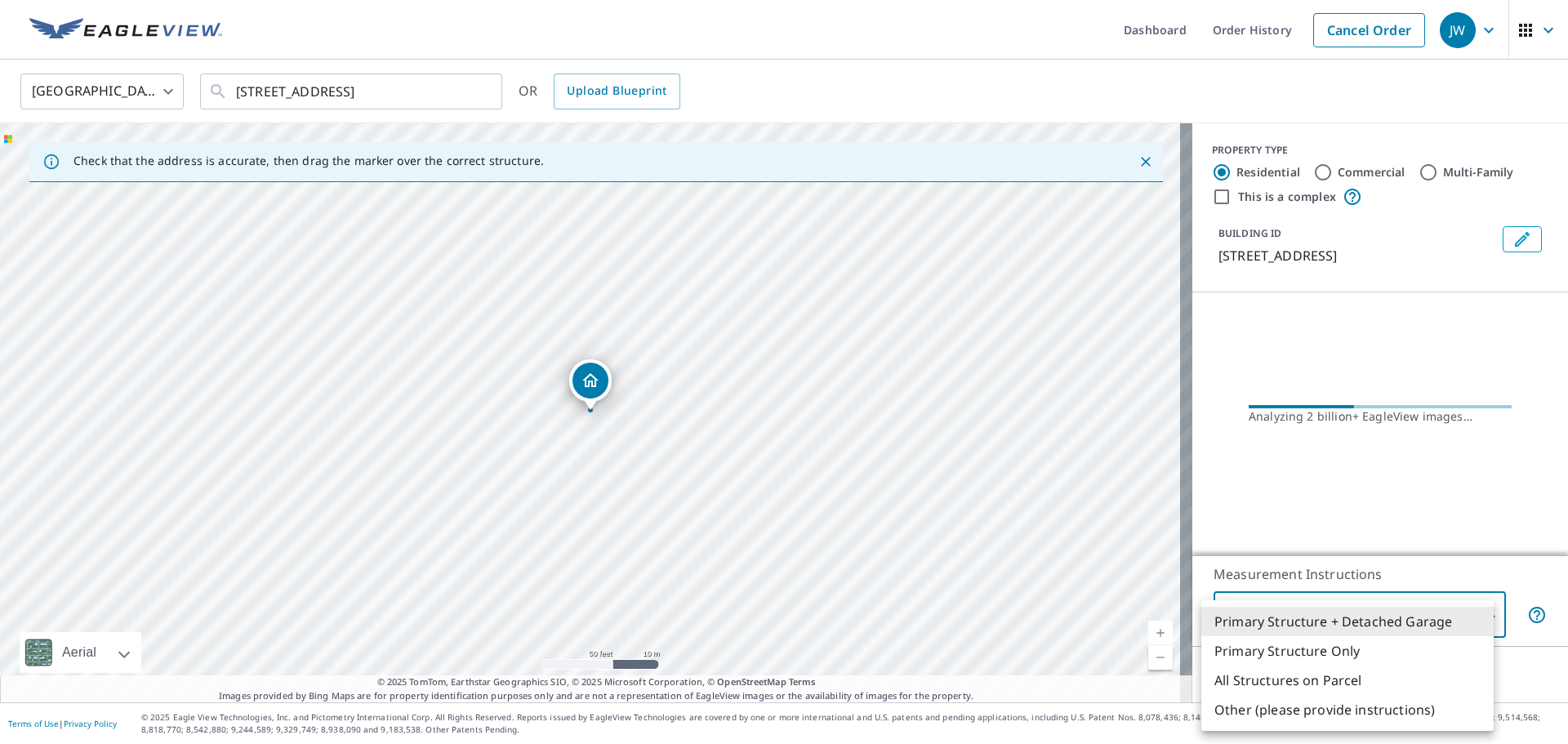
click at [1260, 652] on li "Primary Structure Only" at bounding box center [1348, 651] width 292 height 30
type input "2"
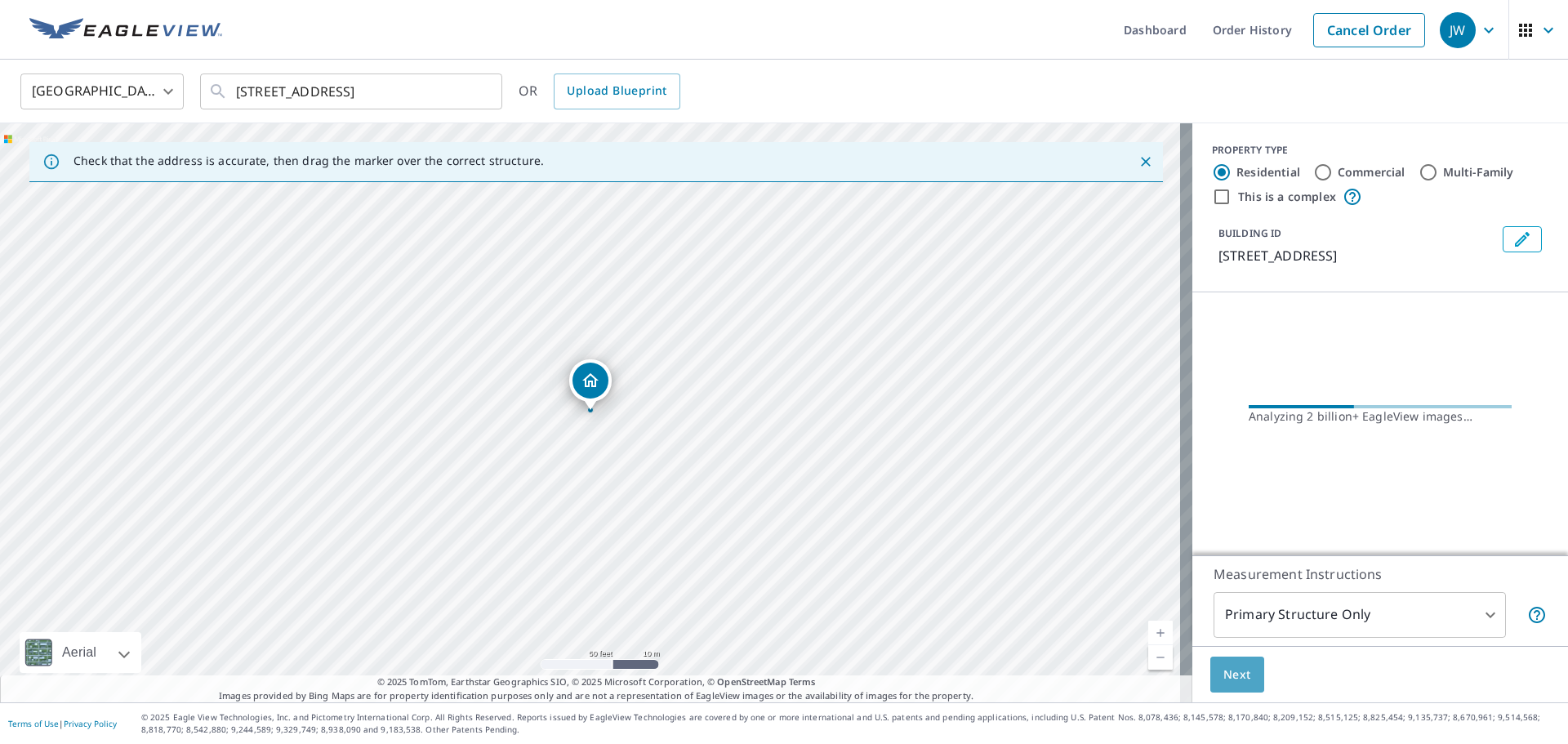
click at [1223, 683] on span "Next" at bounding box center [1237, 674] width 28 height 20
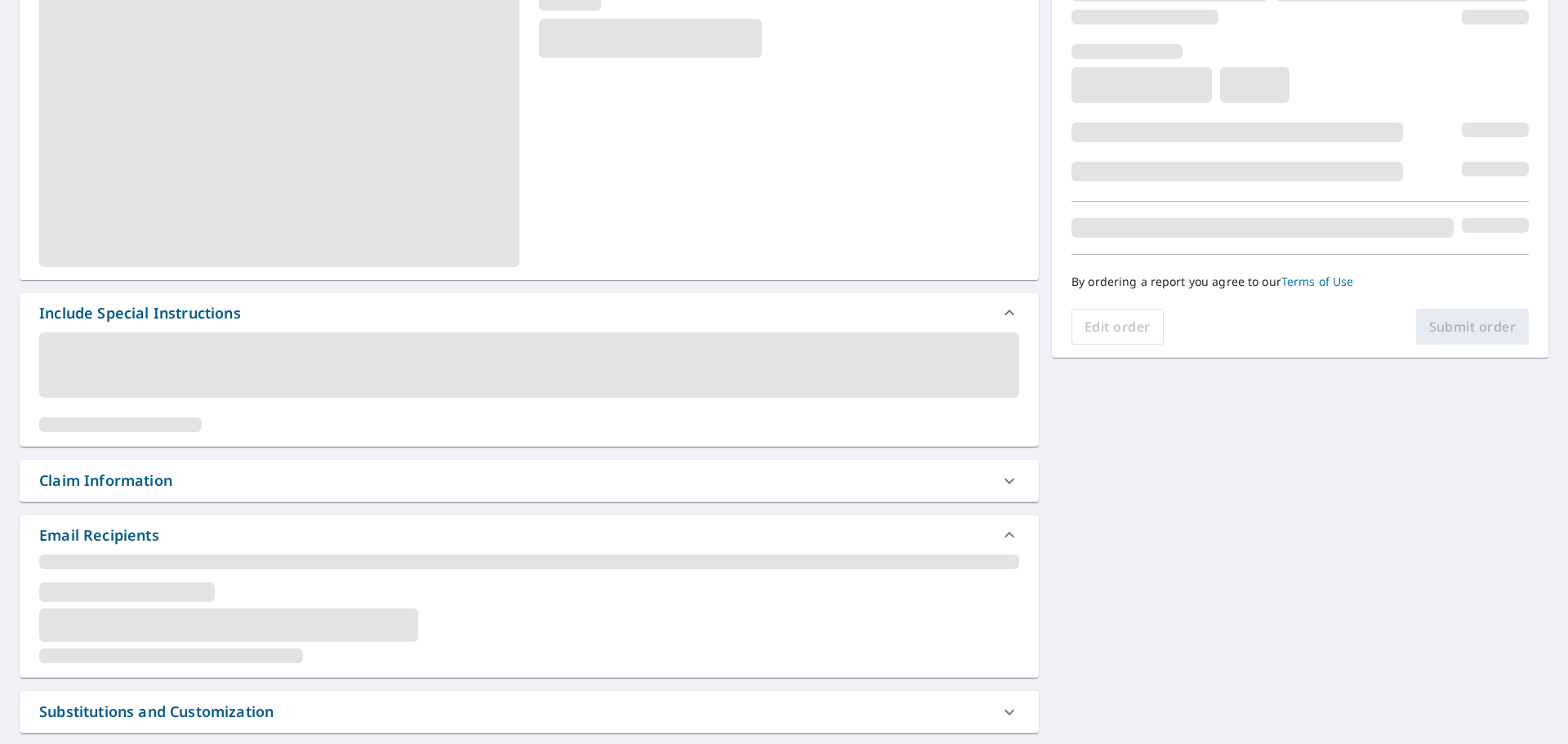
scroll to position [245, 0]
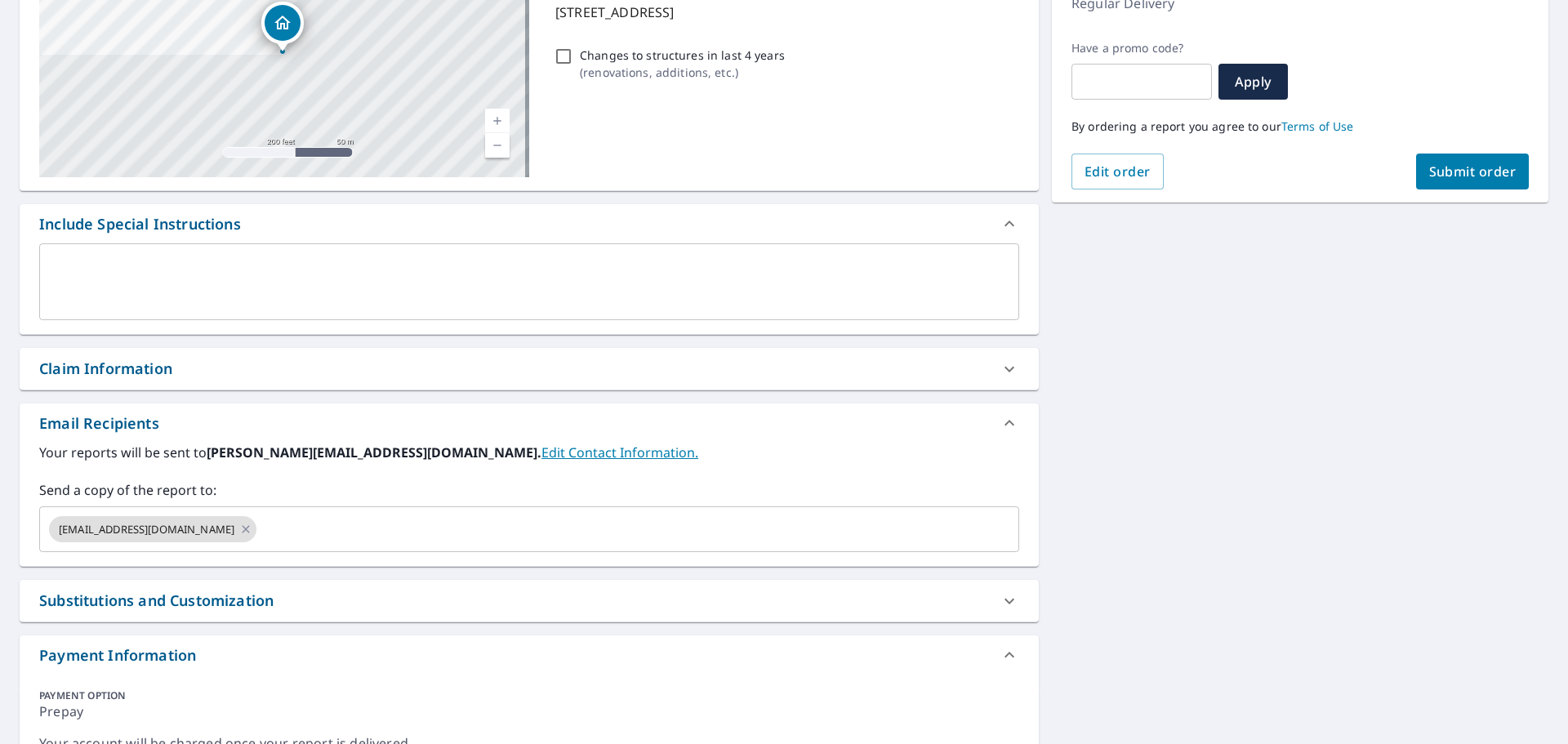
click at [114, 380] on div "Claim Information" at bounding box center [530, 369] width 1019 height 42
checkbox input "true"
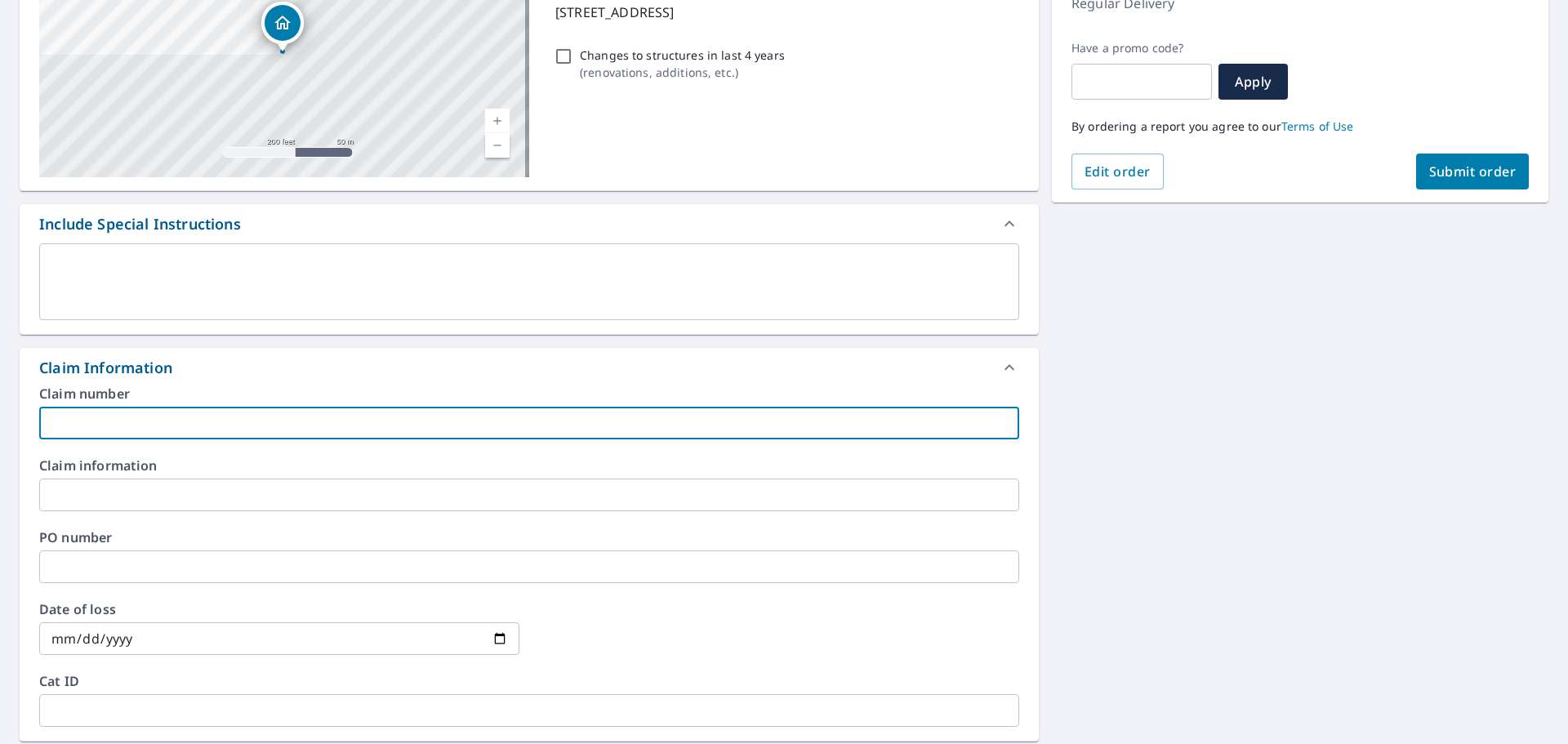
click at [94, 427] on input "text" at bounding box center [529, 423] width 980 height 32
type input "2"
checkbox input "true"
type input "28"
checkbox input "true"
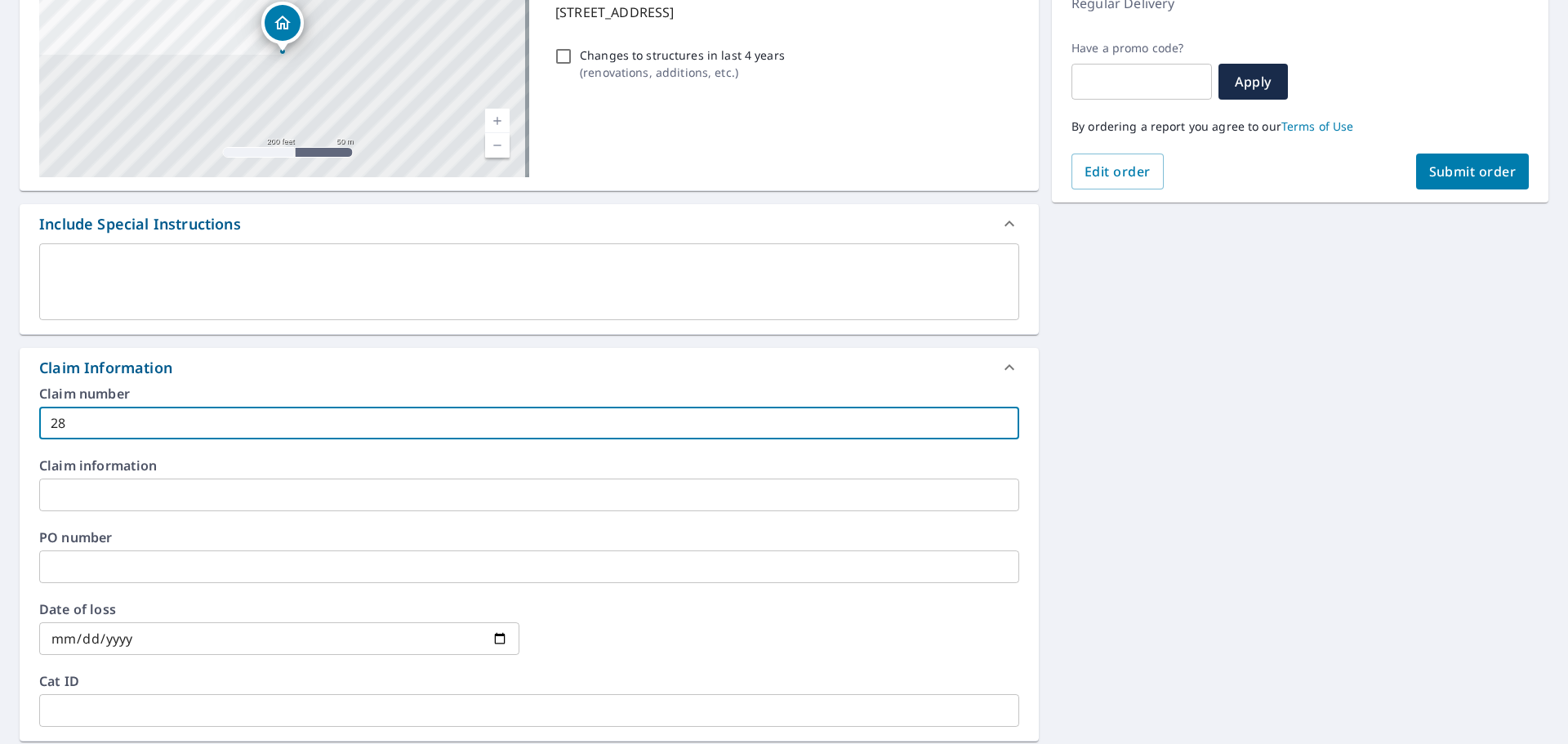
type input "282"
checkbox input "true"
type input "2828"
checkbox input "true"
type input "28280"
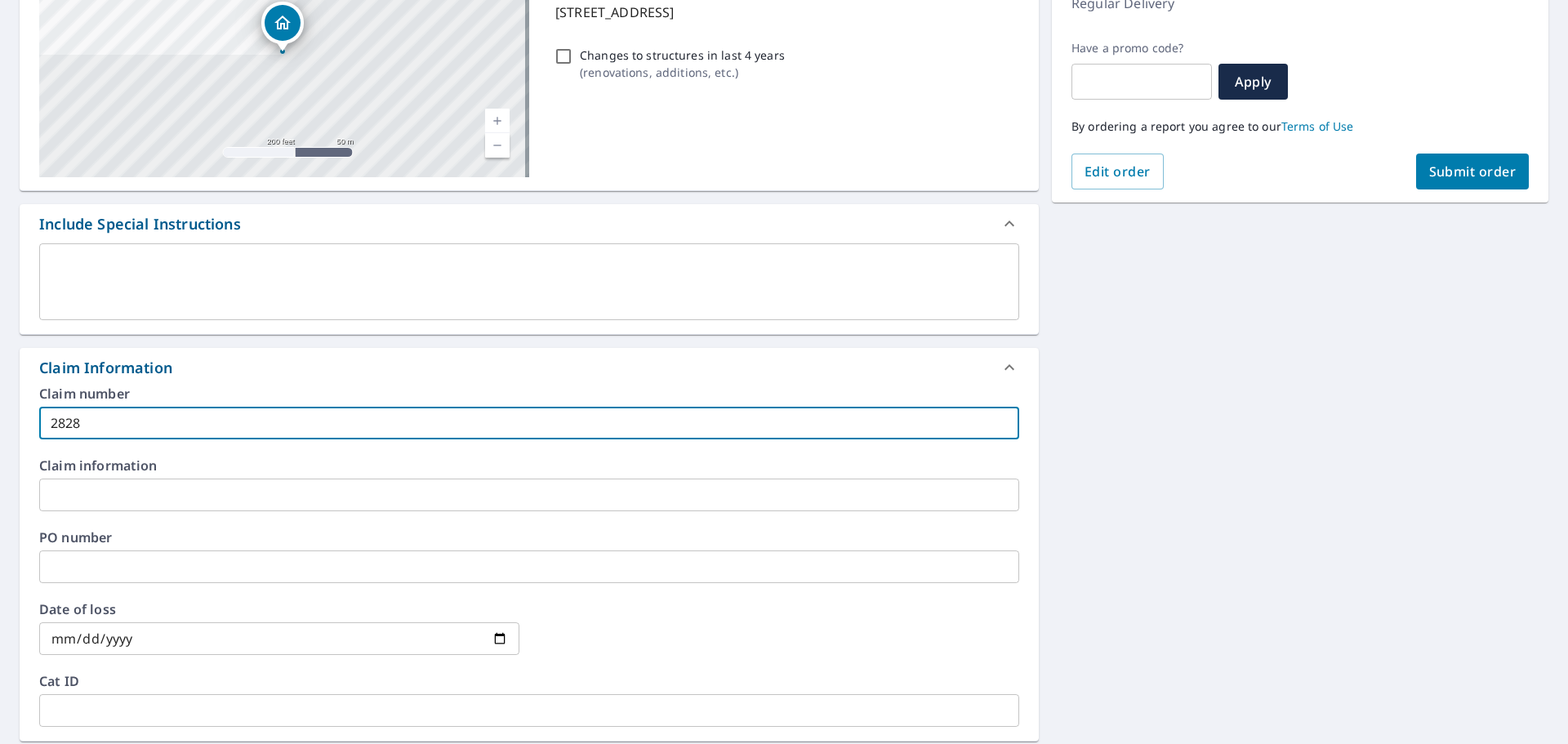
checkbox input "true"
type input "28280"
click at [124, 500] on input "text" at bounding box center [529, 494] width 980 height 32
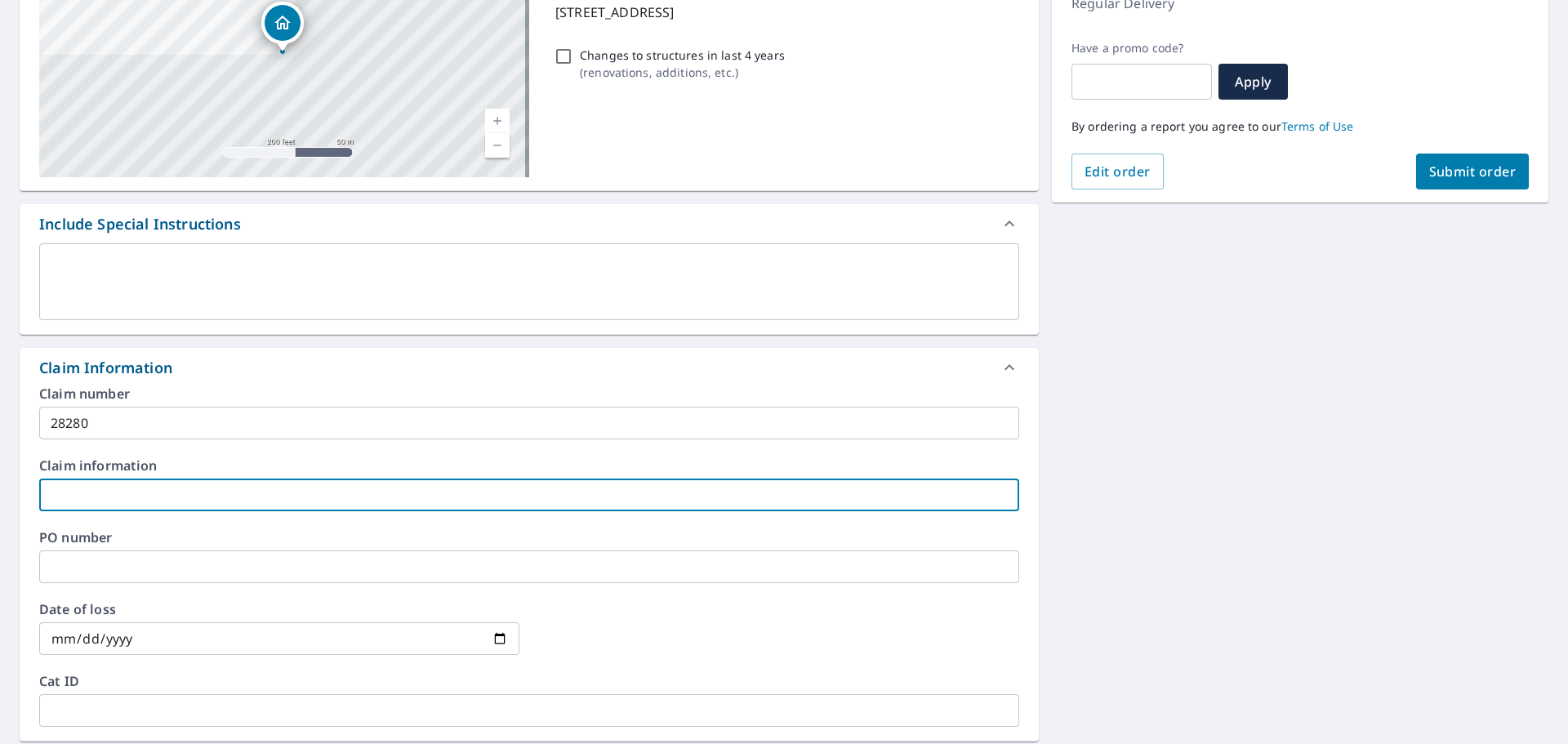
type input "K"
checkbox input "true"
type input "Ke"
checkbox input "true"
type input "Kem"
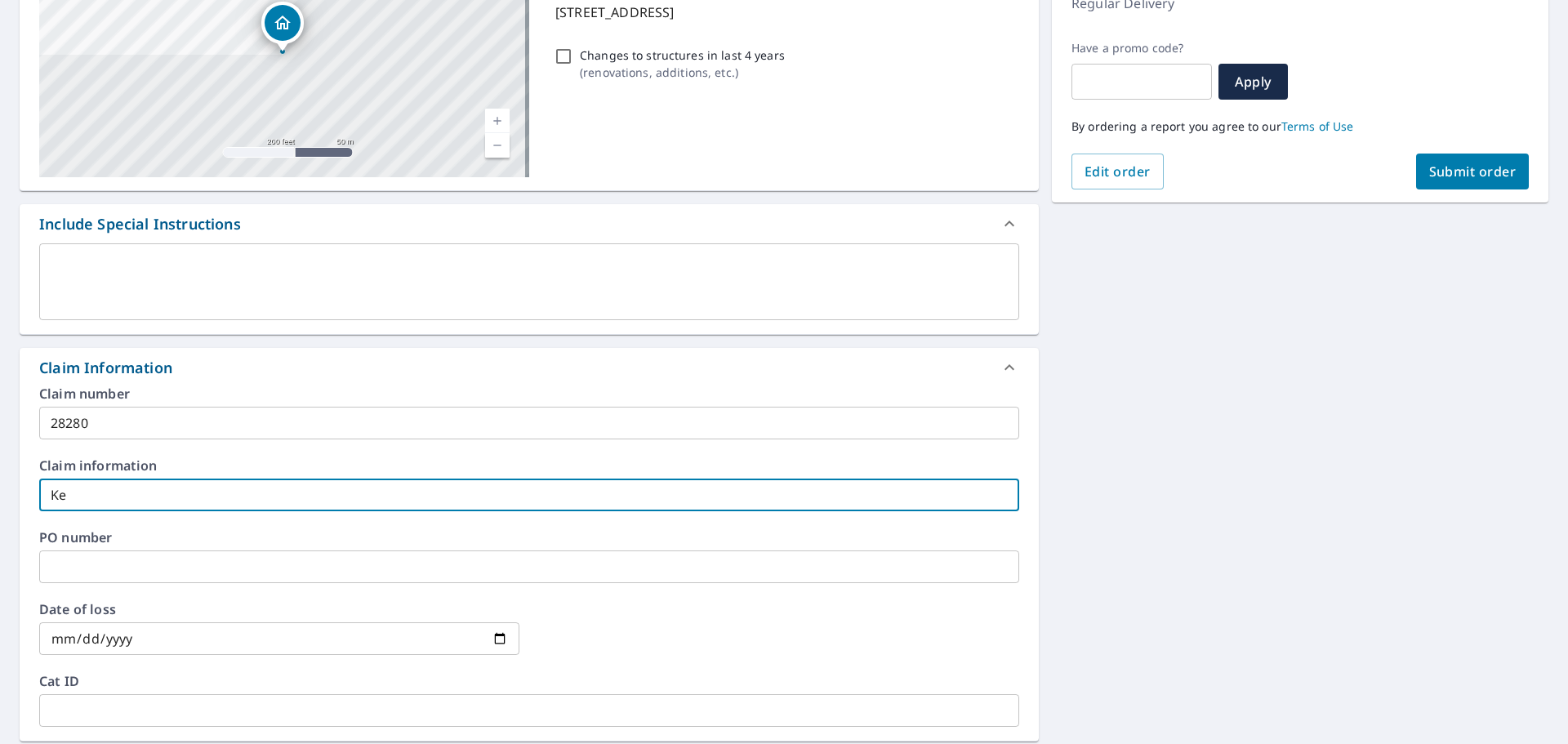
checkbox input "true"
type input "[PERSON_NAME]"
checkbox input "true"
type input "Kempe"
checkbox input "true"
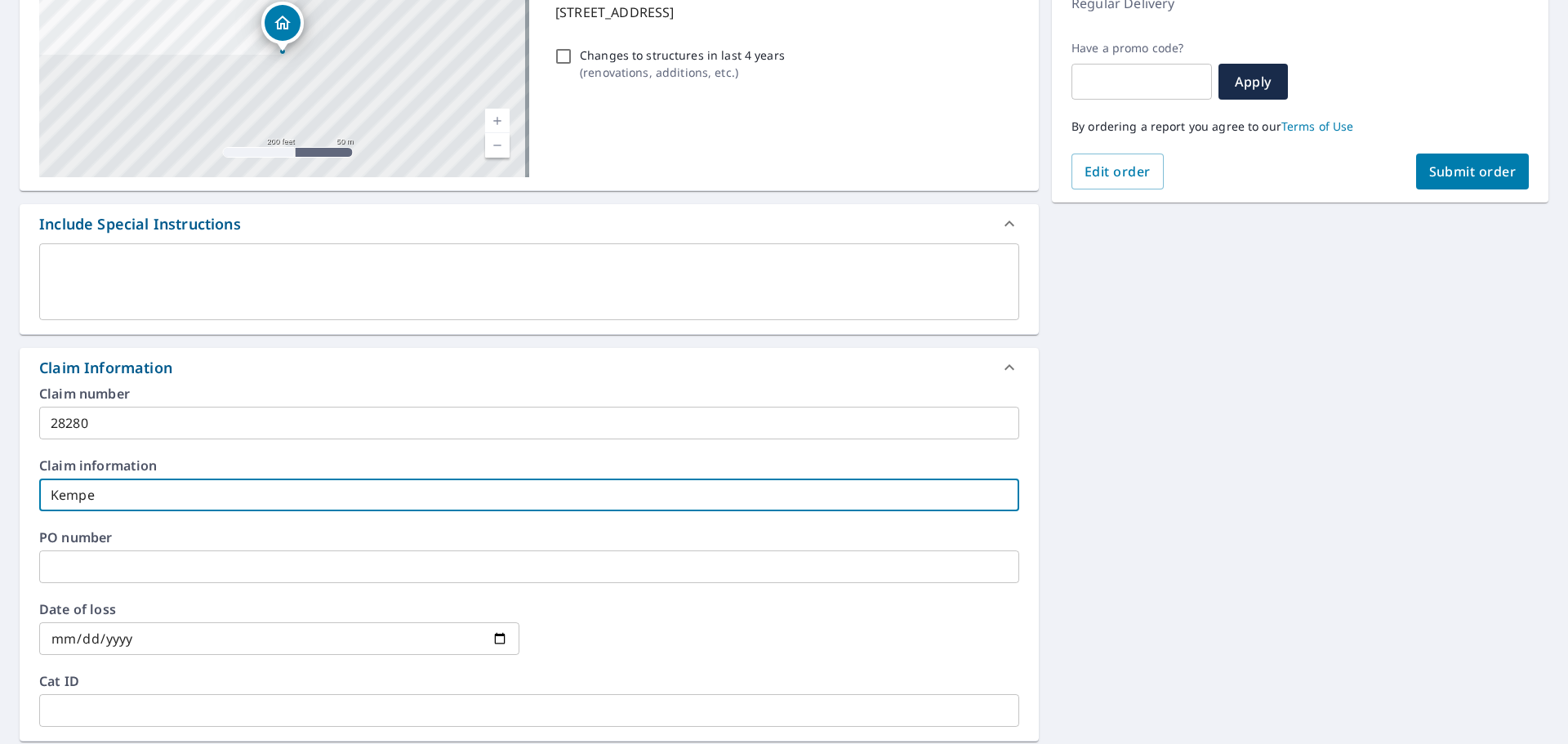
type input "Kempe"
click at [1506, 181] on button "Submit order" at bounding box center [1473, 172] width 114 height 36
checkbox input "true"
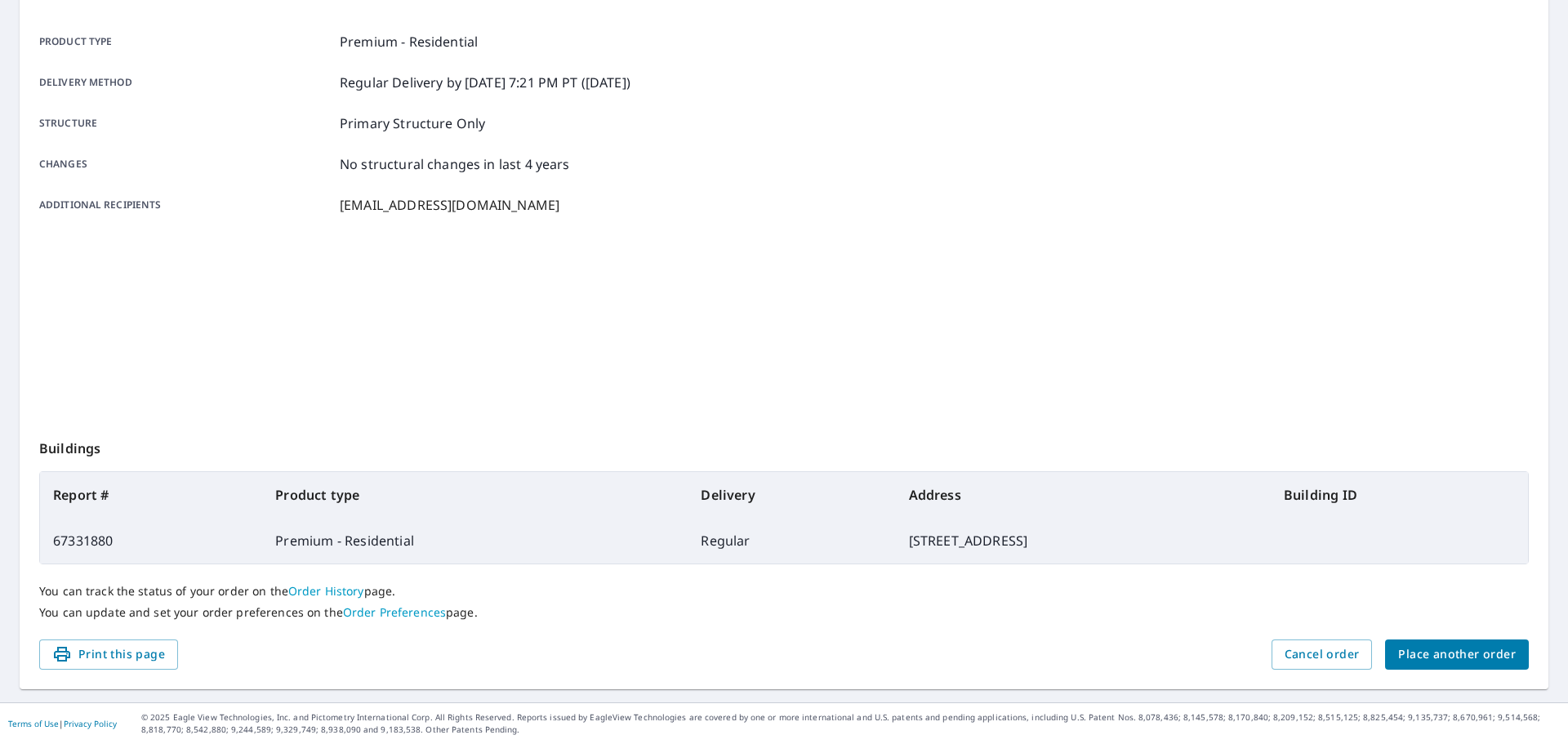
scroll to position [217, 0]
